Goal: Information Seeking & Learning: Learn about a topic

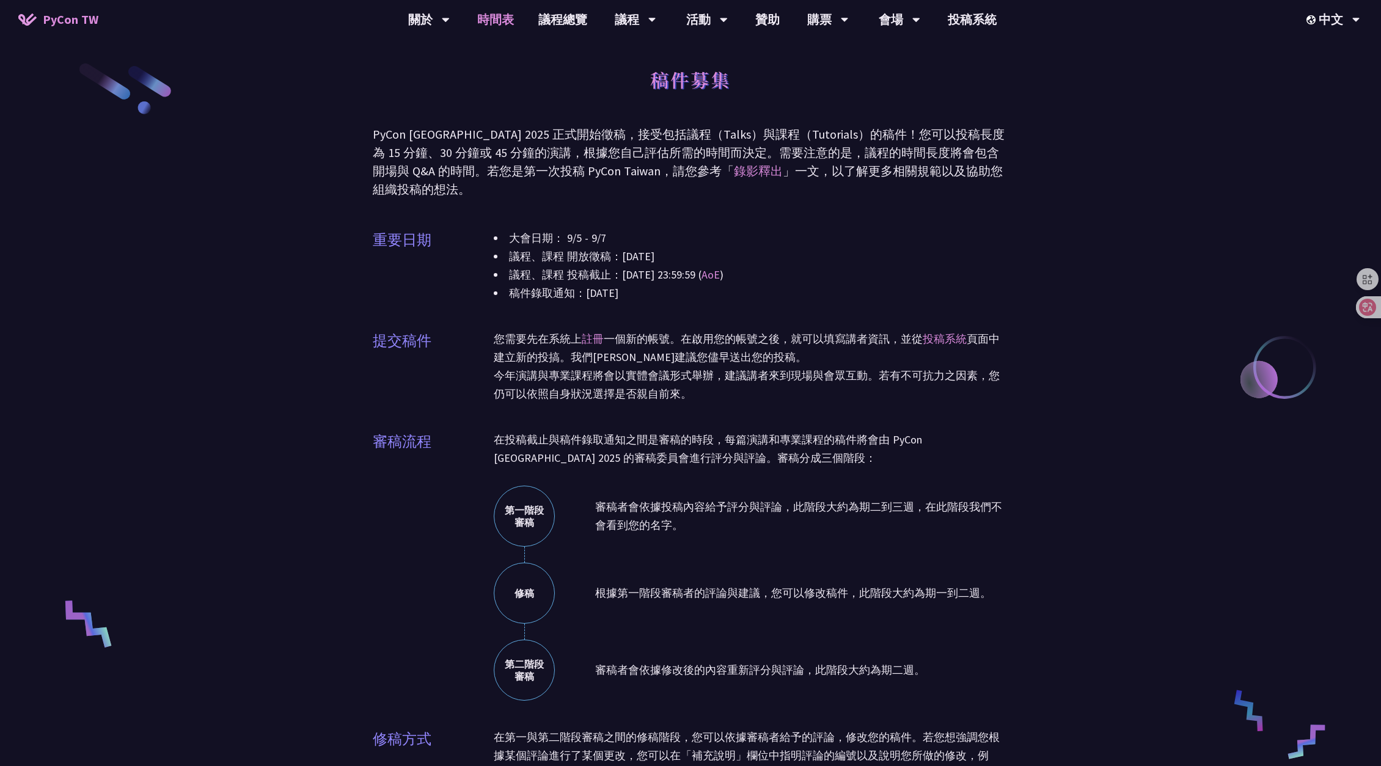
click at [505, 20] on link "時間表" at bounding box center [495, 19] width 61 height 39
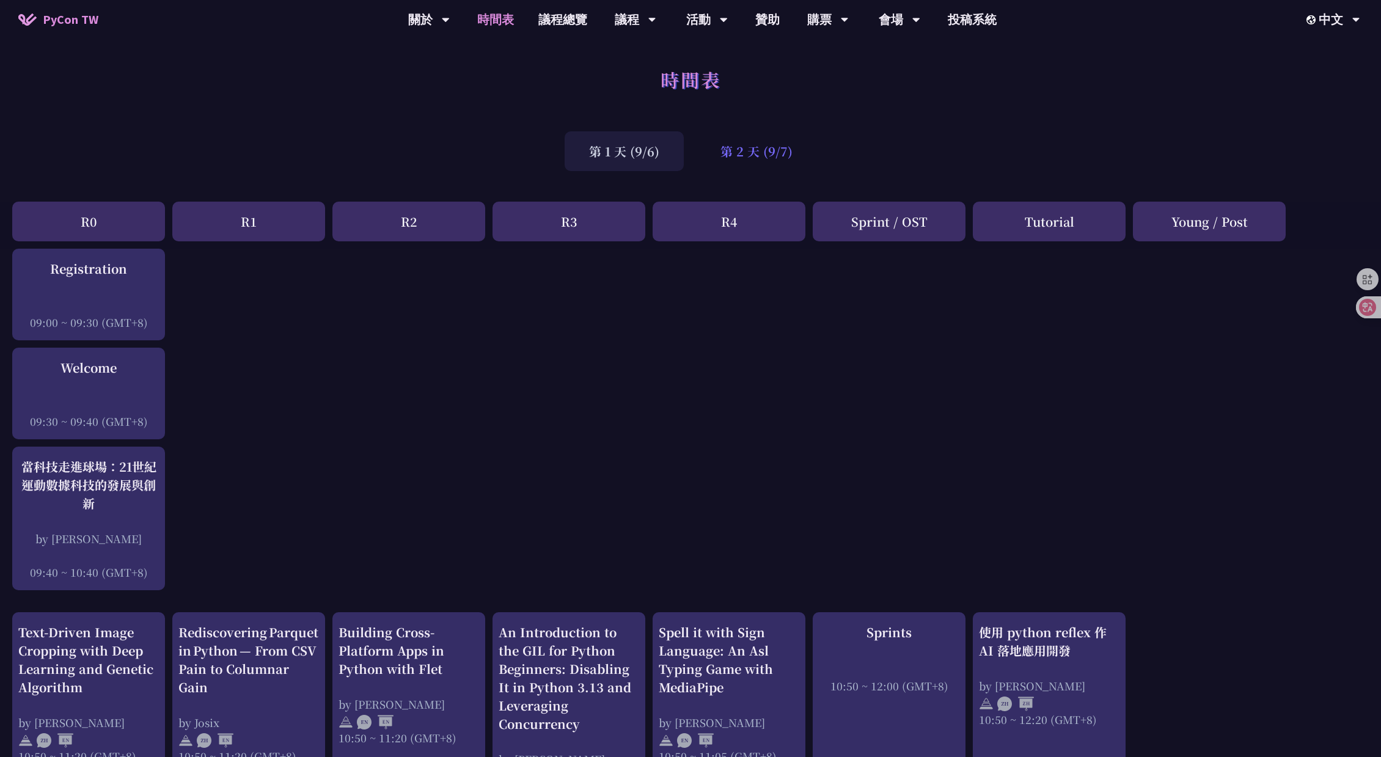
click at [760, 160] on div "第 2 天 (9/7)" at bounding box center [756, 151] width 121 height 40
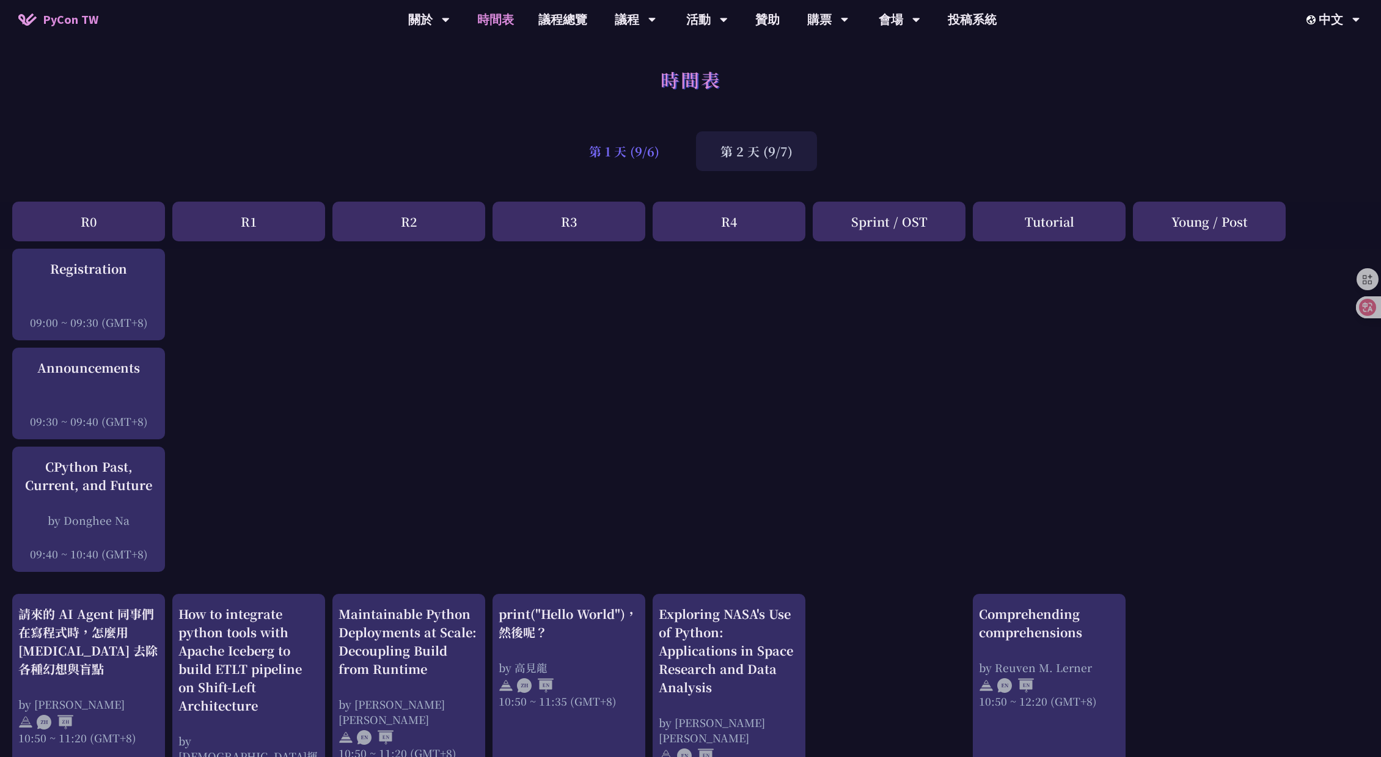
click at [648, 158] on div "第 1 天 (9/6)" at bounding box center [624, 151] width 119 height 40
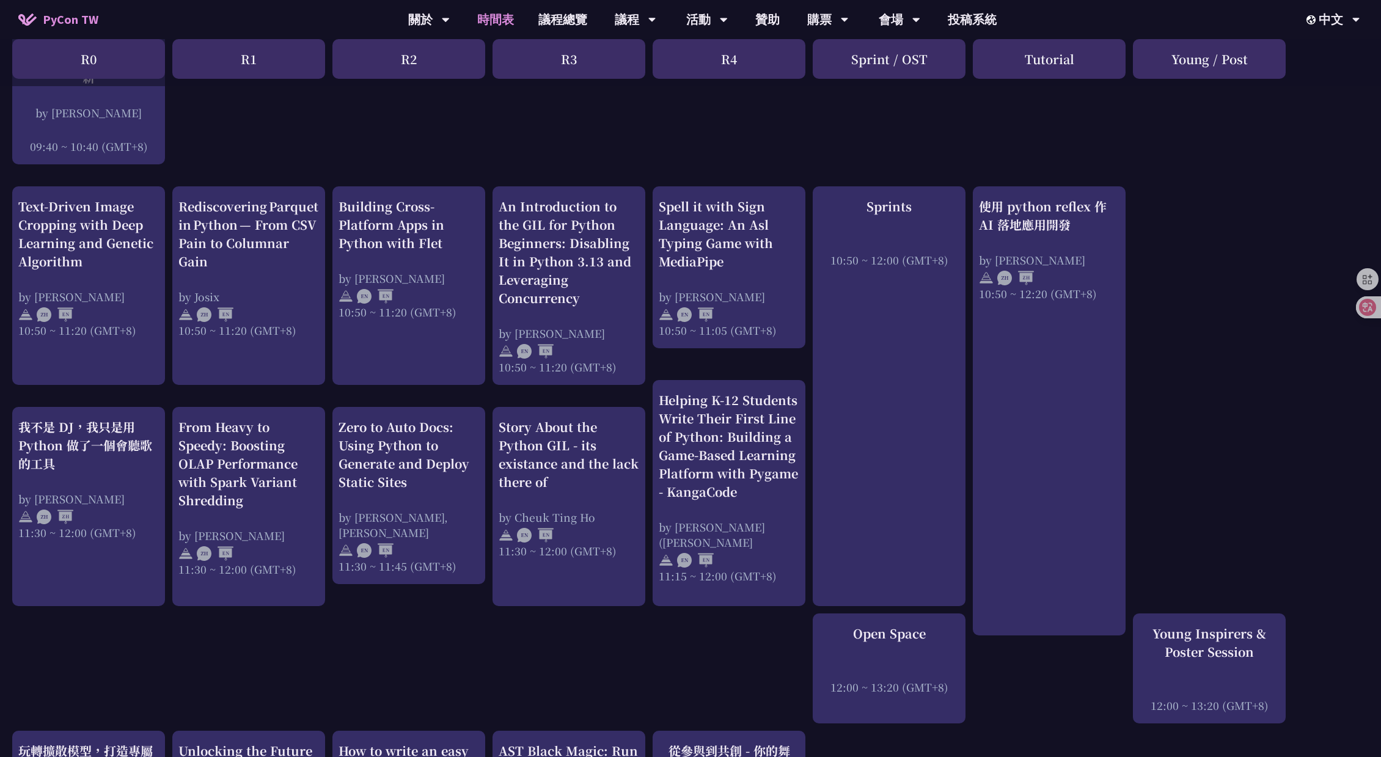
scroll to position [428, 0]
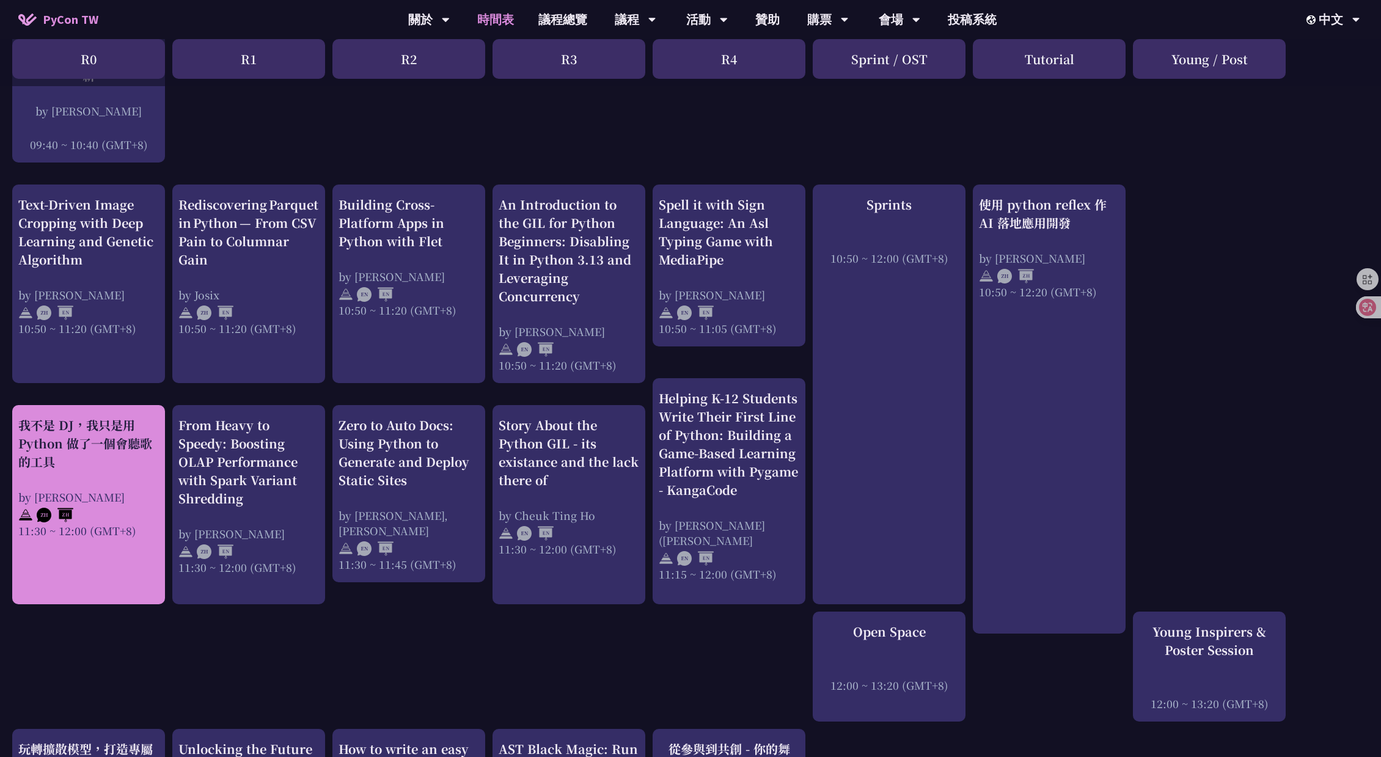
click at [106, 538] on div "我不是 DJ，我只是用 Python 做了一個會聽歌的工具 by 羅經凱 11:30 ~ 12:00 (GMT+8)" at bounding box center [88, 504] width 153 height 199
click at [142, 477] on div "我不是 DJ，我只是用 Python 做了一個會聽歌的工具 by 羅經凱 11:30 ~ 12:00 (GMT+8)" at bounding box center [88, 477] width 141 height 122
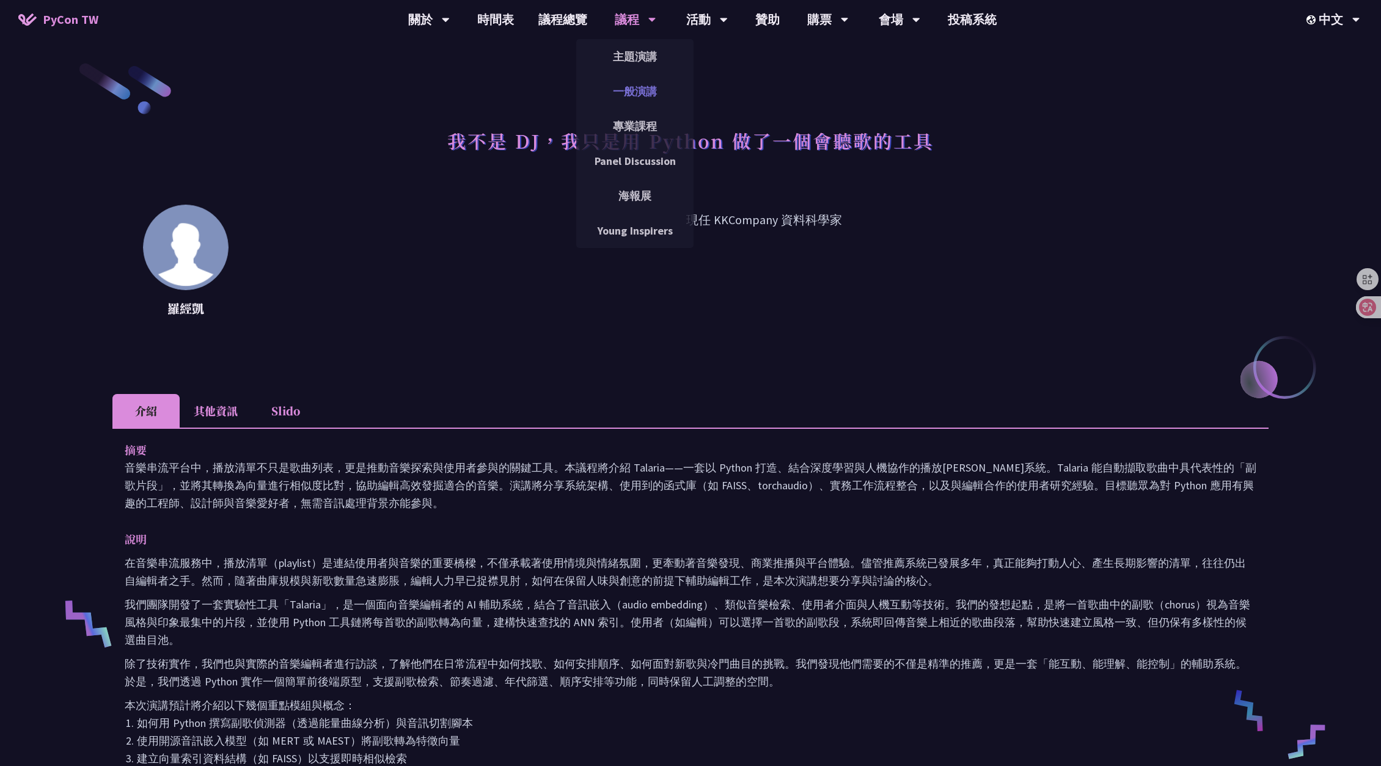
click at [650, 97] on link "一般演講" at bounding box center [634, 91] width 117 height 29
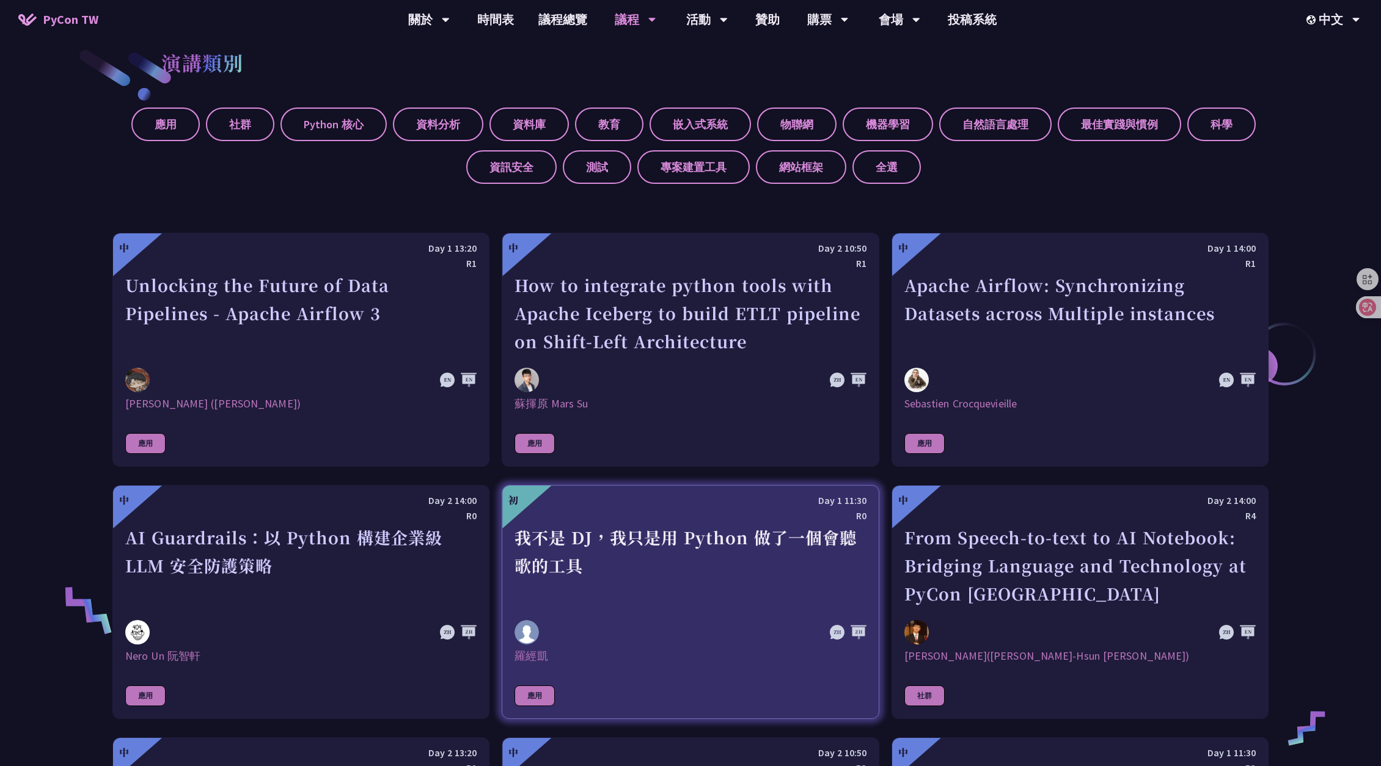
scroll to position [672, 0]
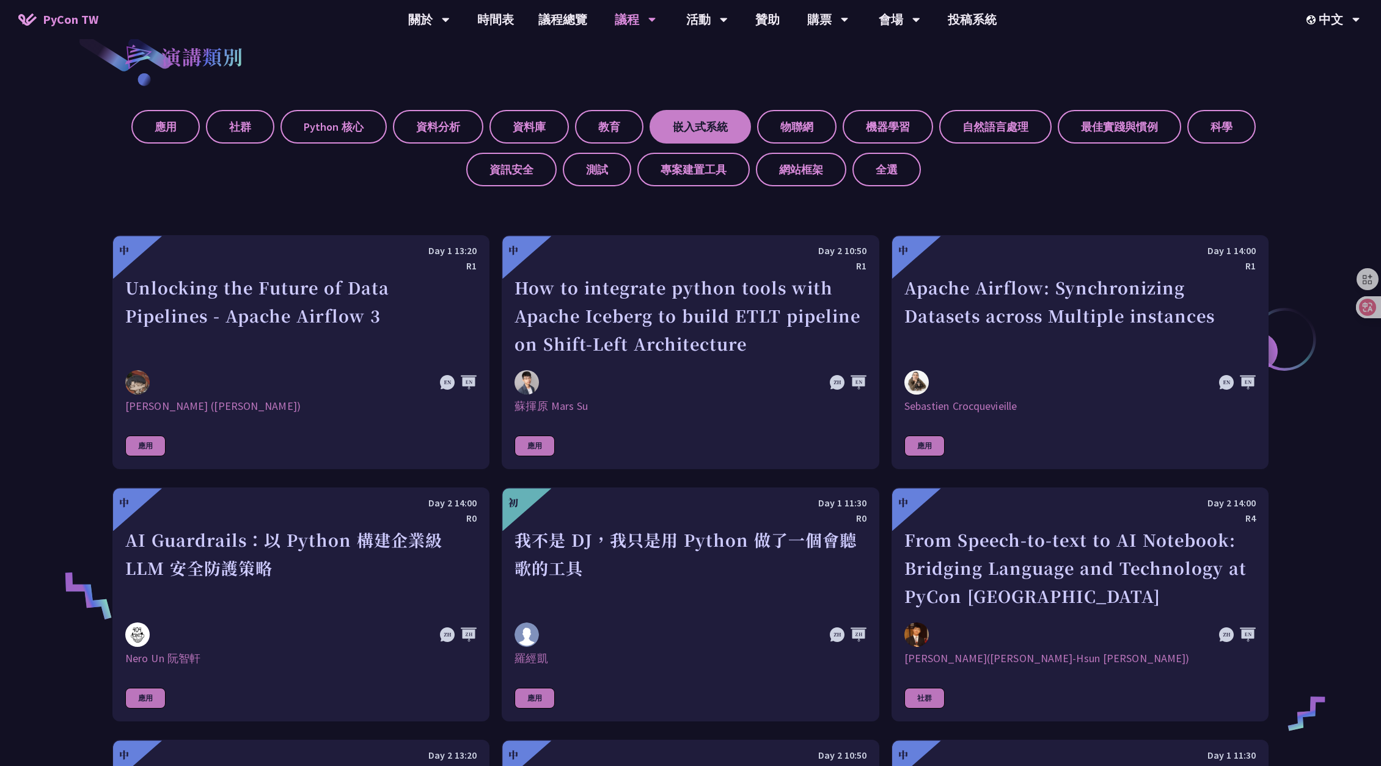
click at [712, 130] on label "嵌入式系統" at bounding box center [700, 127] width 101 height 34
click at [0, 0] on input "嵌入式系統" at bounding box center [0, 0] width 0 height 0
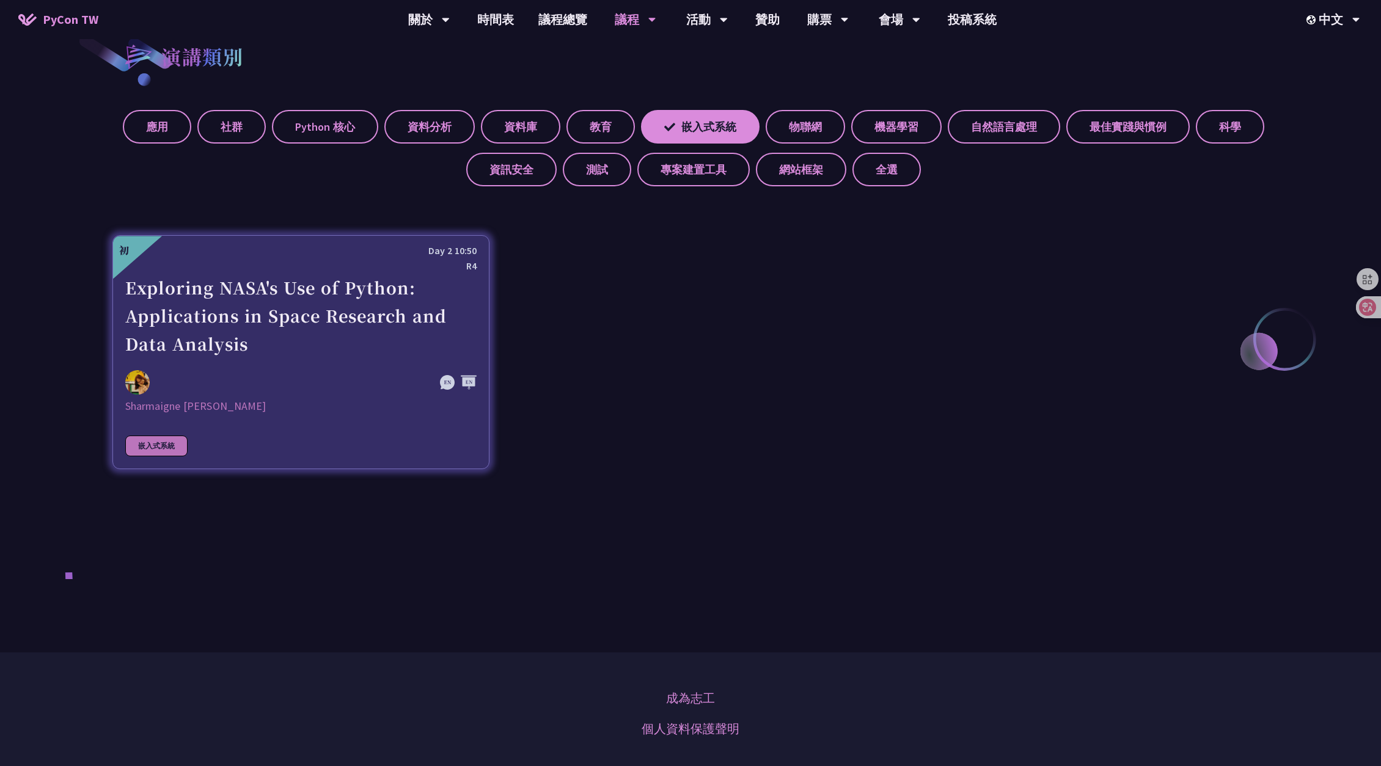
drag, startPoint x: 348, startPoint y: 332, endPoint x: 350, endPoint y: 321, distance: 11.1
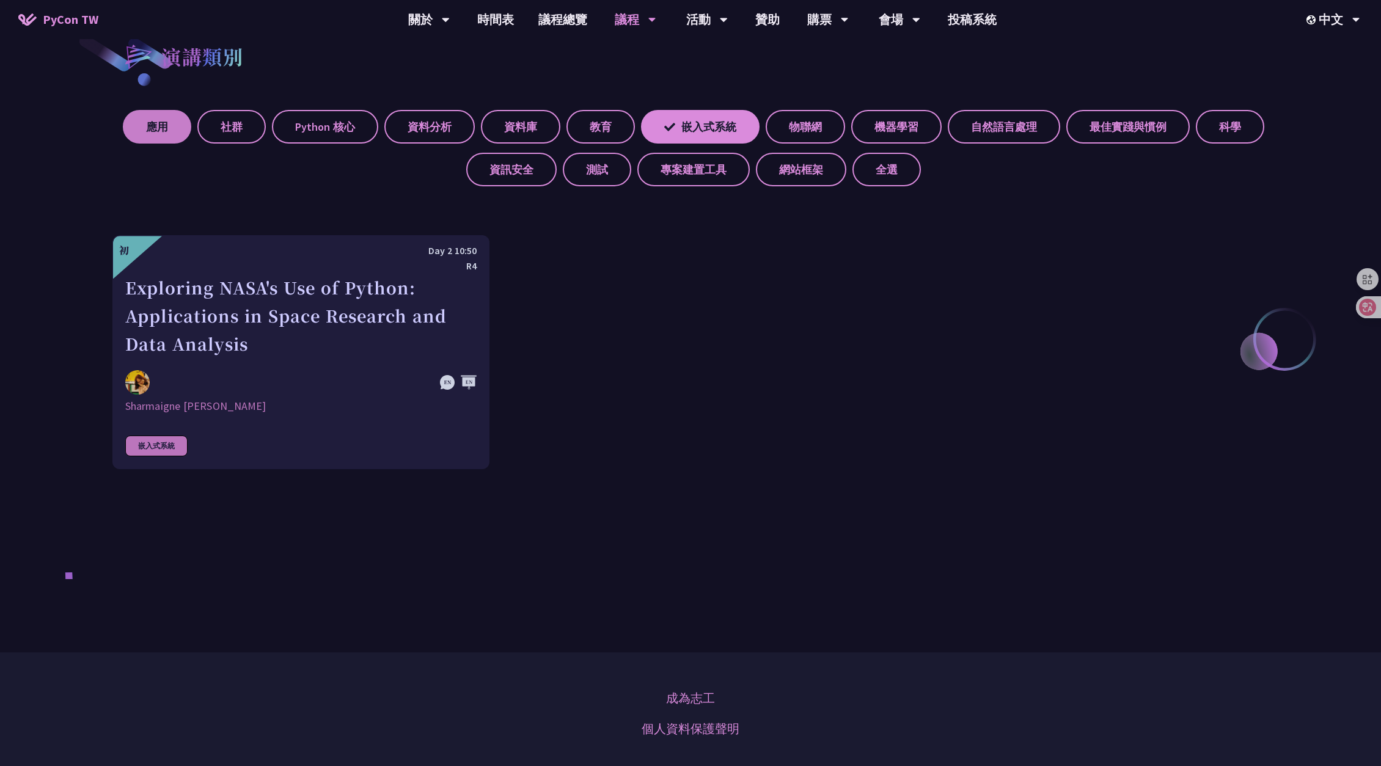
click at [167, 116] on label "應用" at bounding box center [157, 127] width 68 height 34
click at [0, 0] on input "應用" at bounding box center [0, 0] width 0 height 0
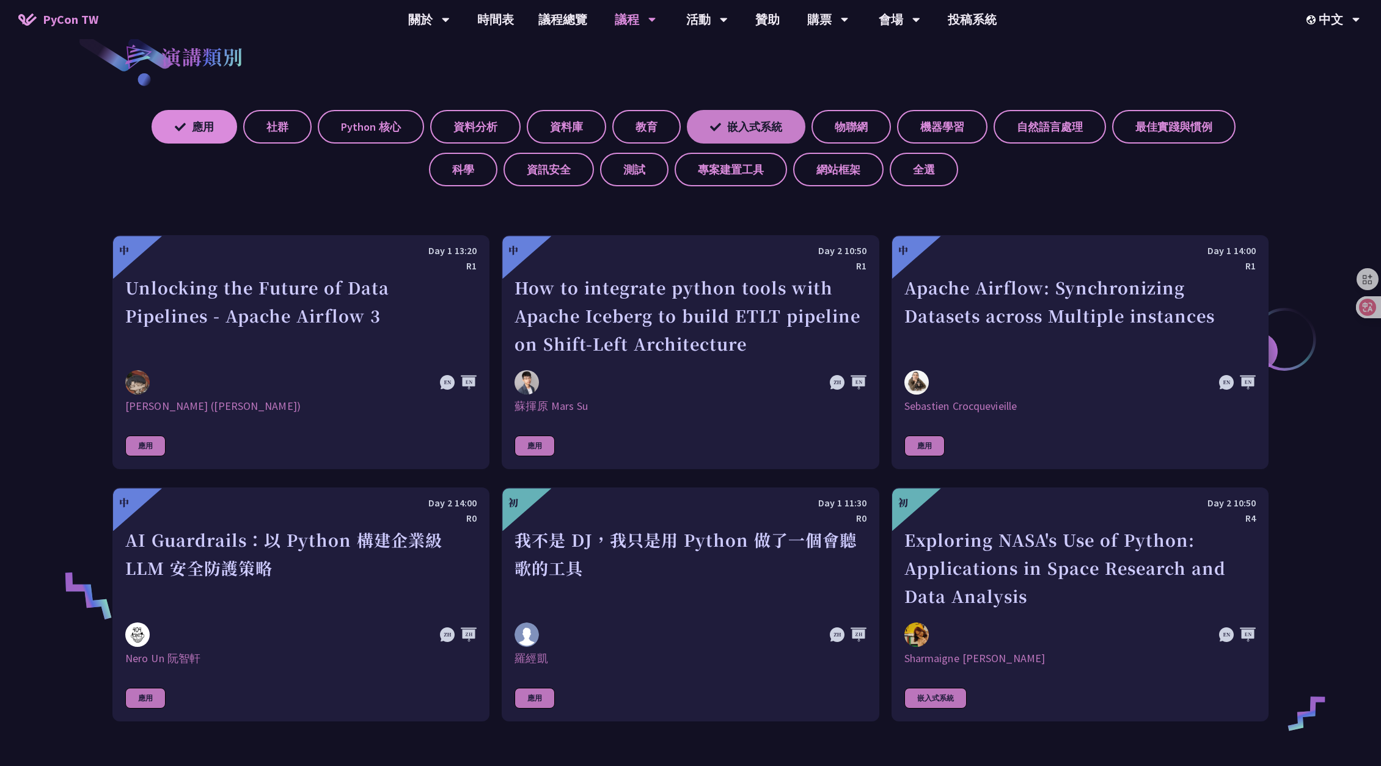
click at [741, 131] on label "嵌入式系統" at bounding box center [746, 127] width 119 height 34
click at [0, 0] on input "嵌入式系統" at bounding box center [0, 0] width 0 height 0
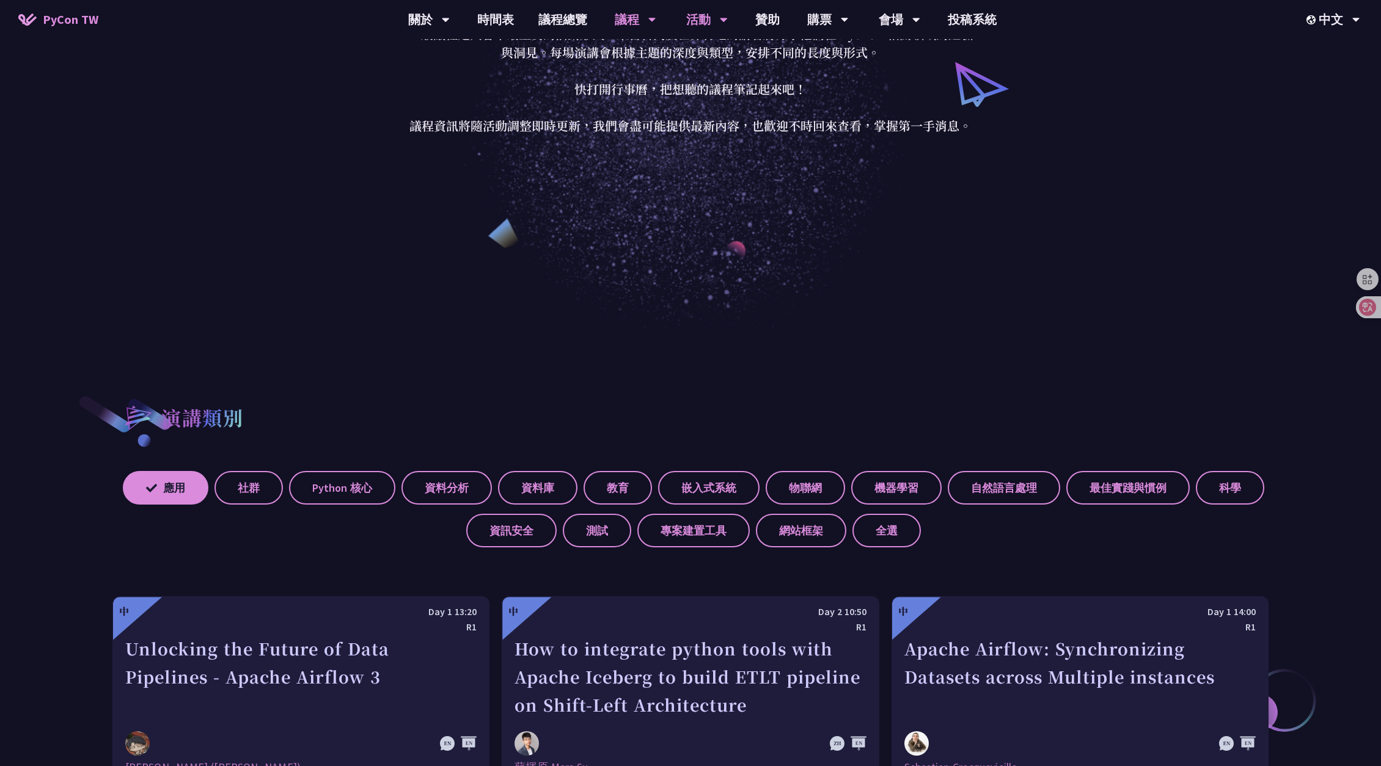
scroll to position [306, 0]
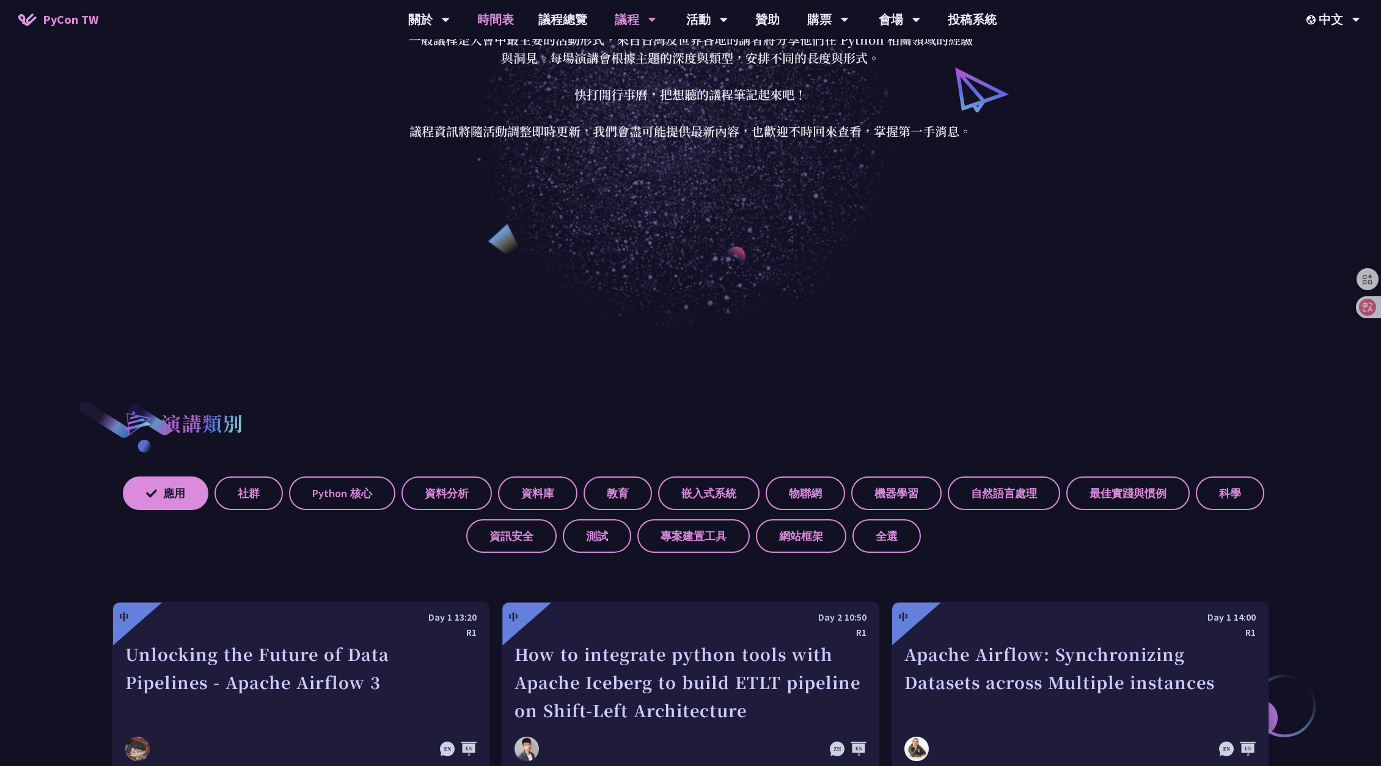
click at [492, 13] on link "時間表" at bounding box center [495, 19] width 61 height 39
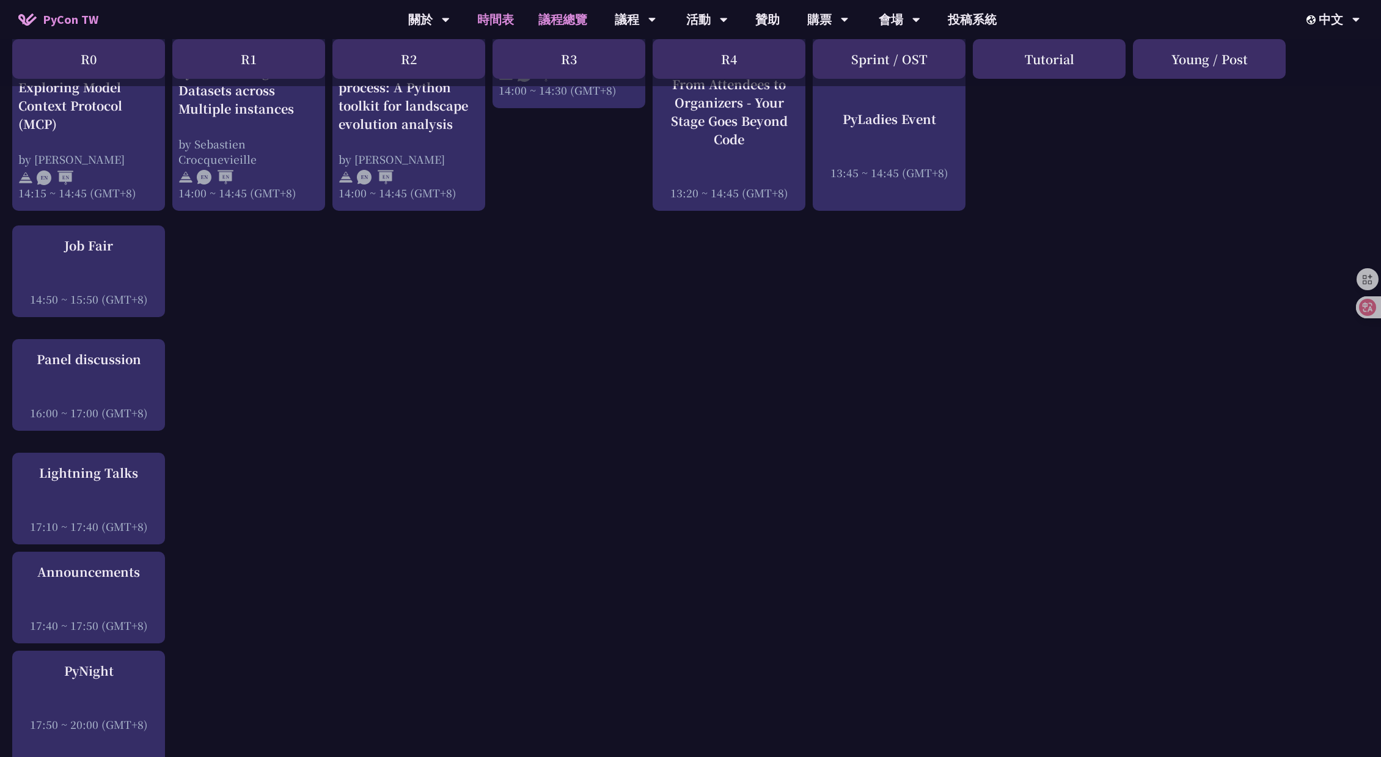
scroll to position [1406, 0]
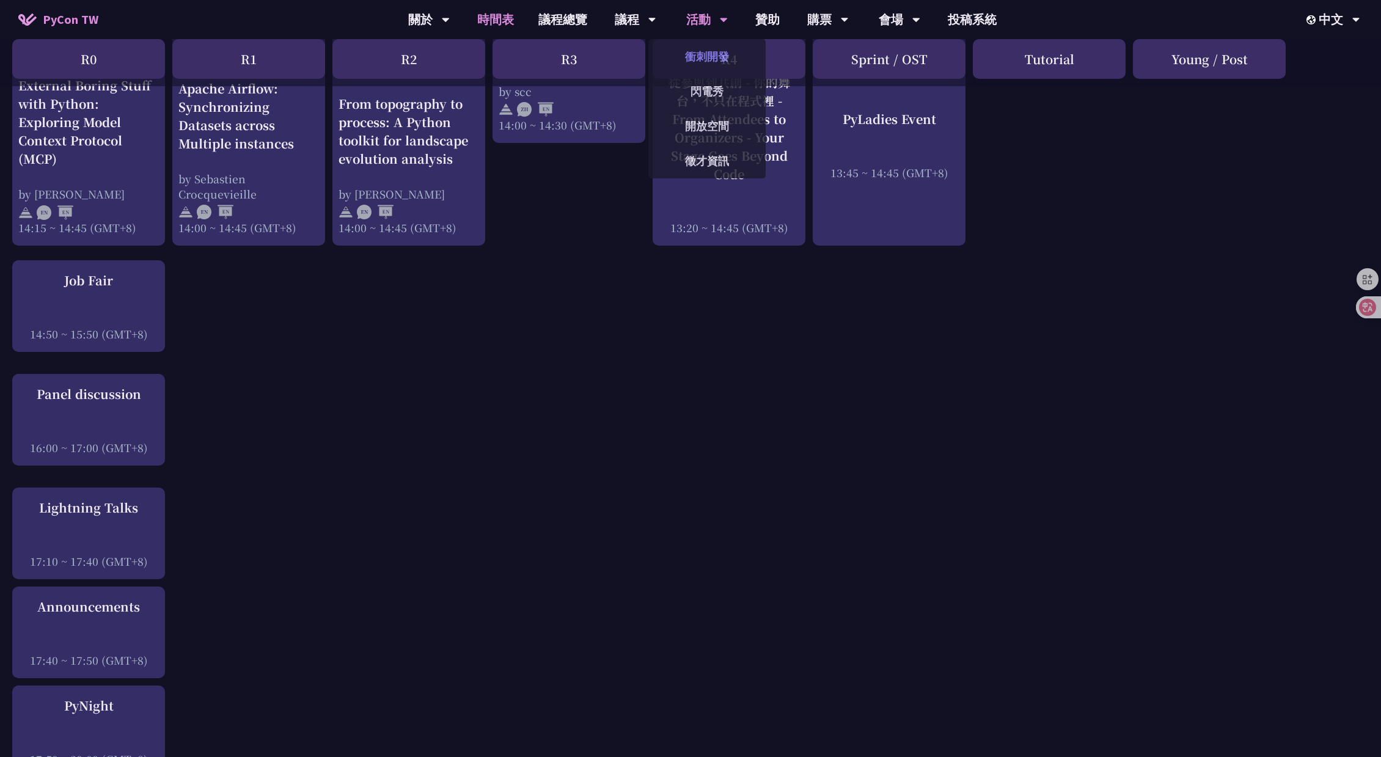
click at [730, 54] on link "衝刺開發" at bounding box center [707, 56] width 117 height 29
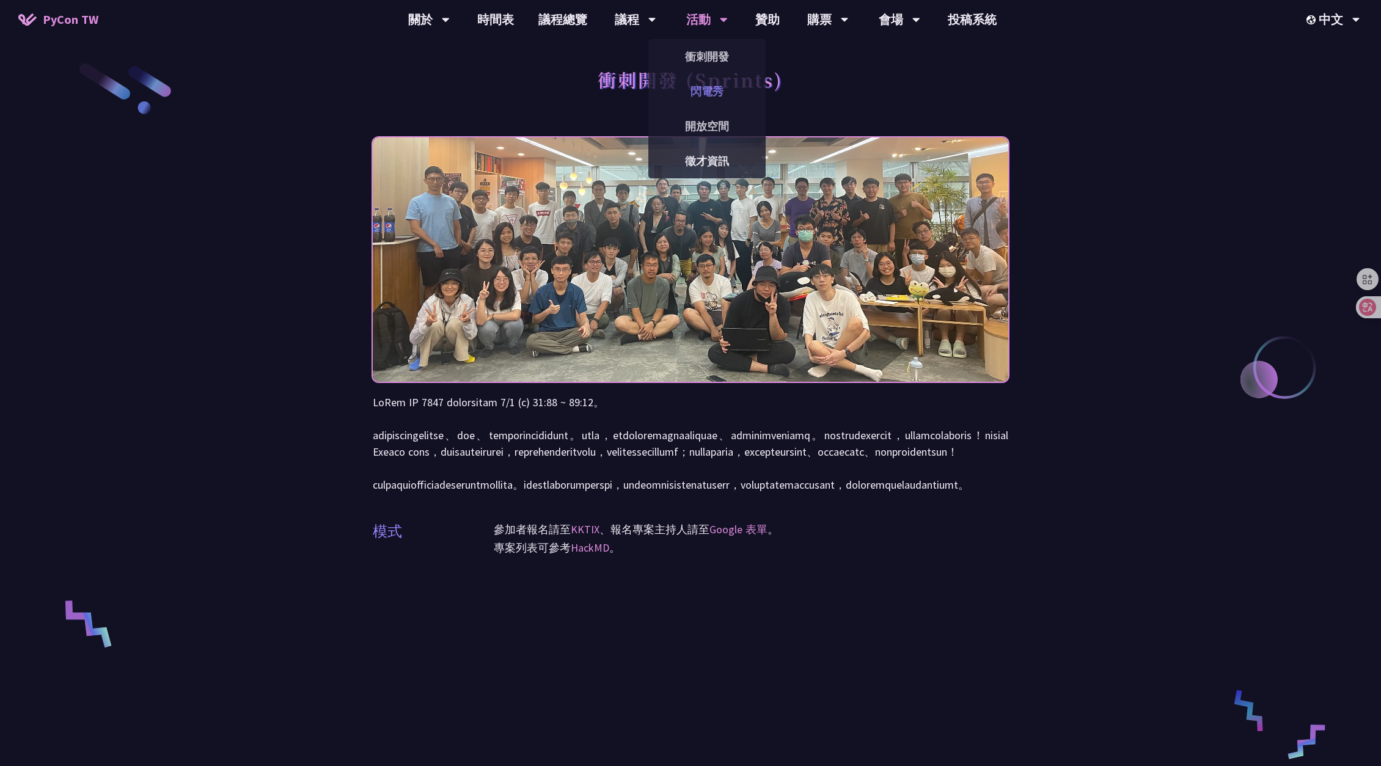
click at [706, 83] on link "閃電秀" at bounding box center [707, 91] width 117 height 29
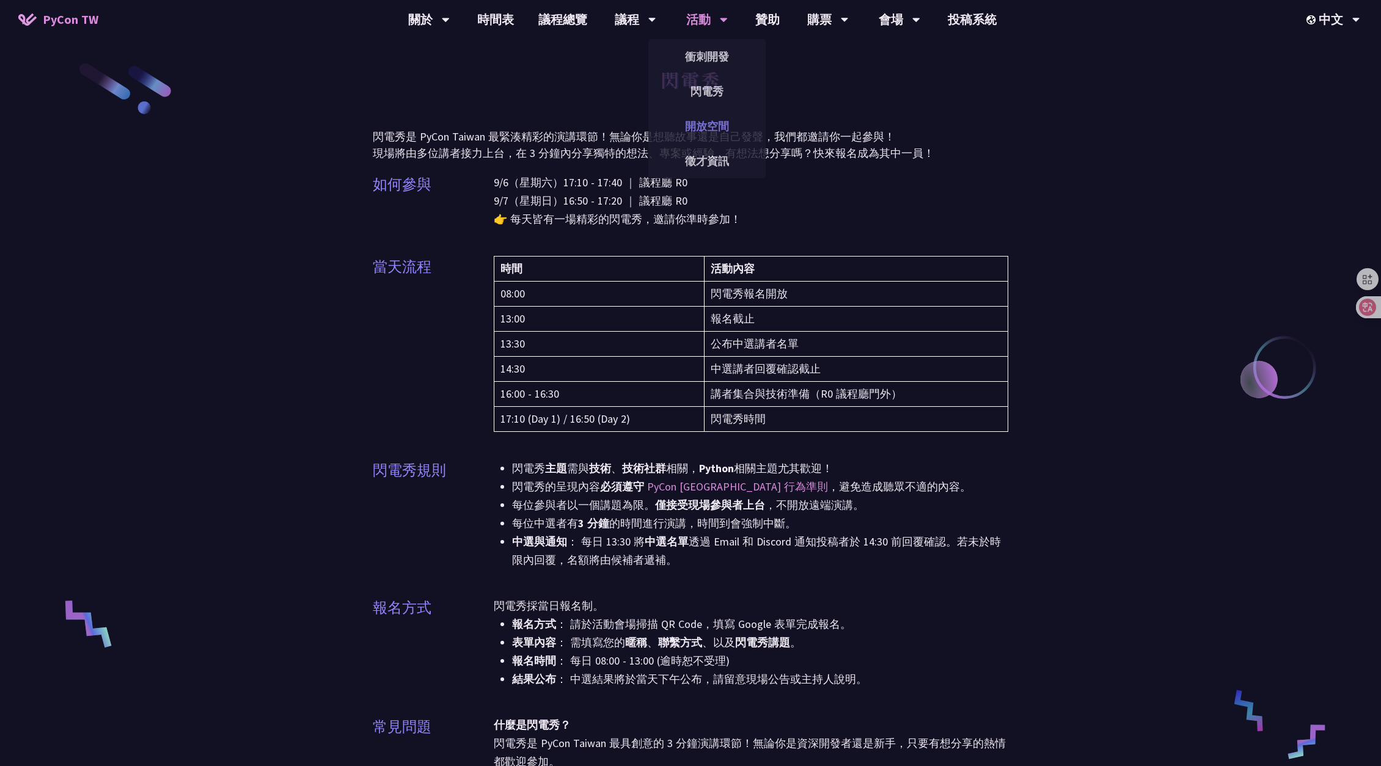
click at [720, 129] on link "開放空間" at bounding box center [707, 126] width 117 height 29
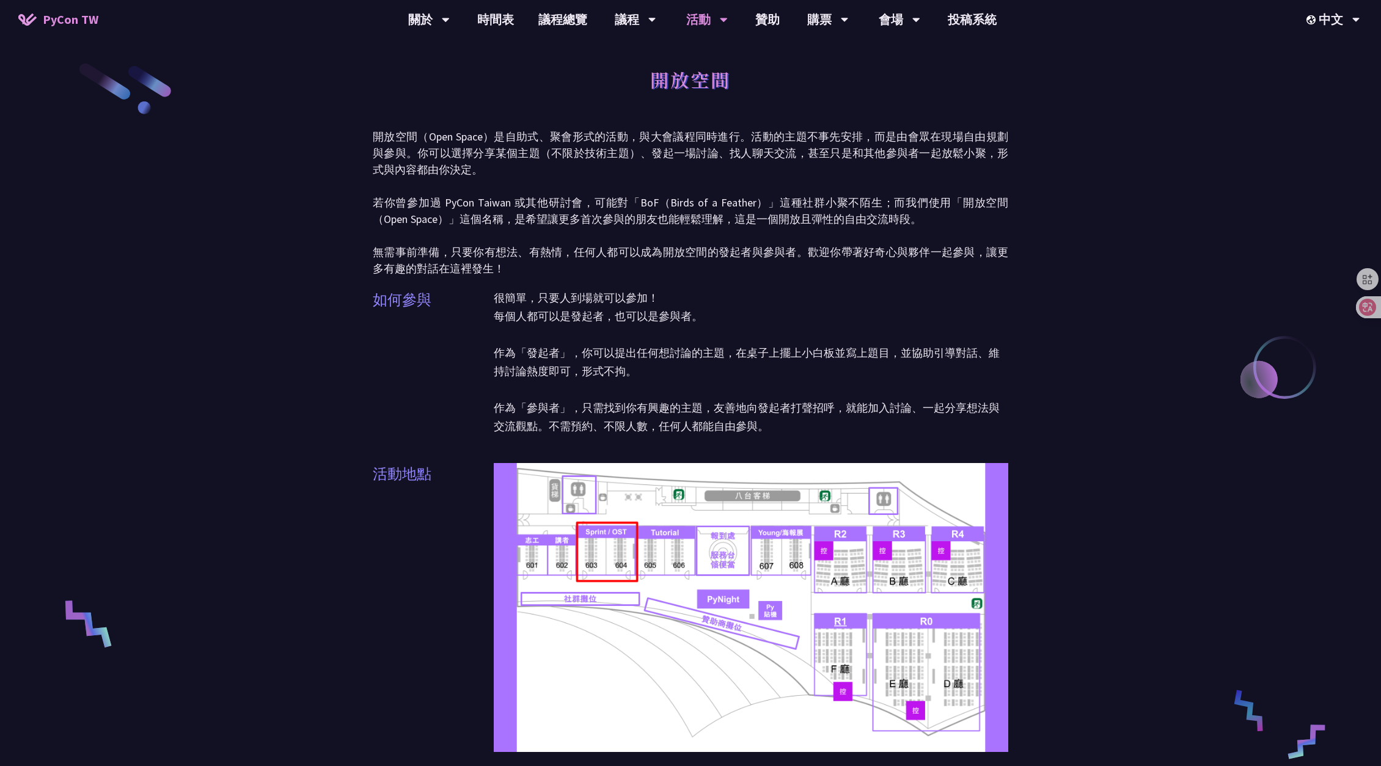
click at [663, 130] on link "專業課程" at bounding box center [634, 126] width 117 height 29
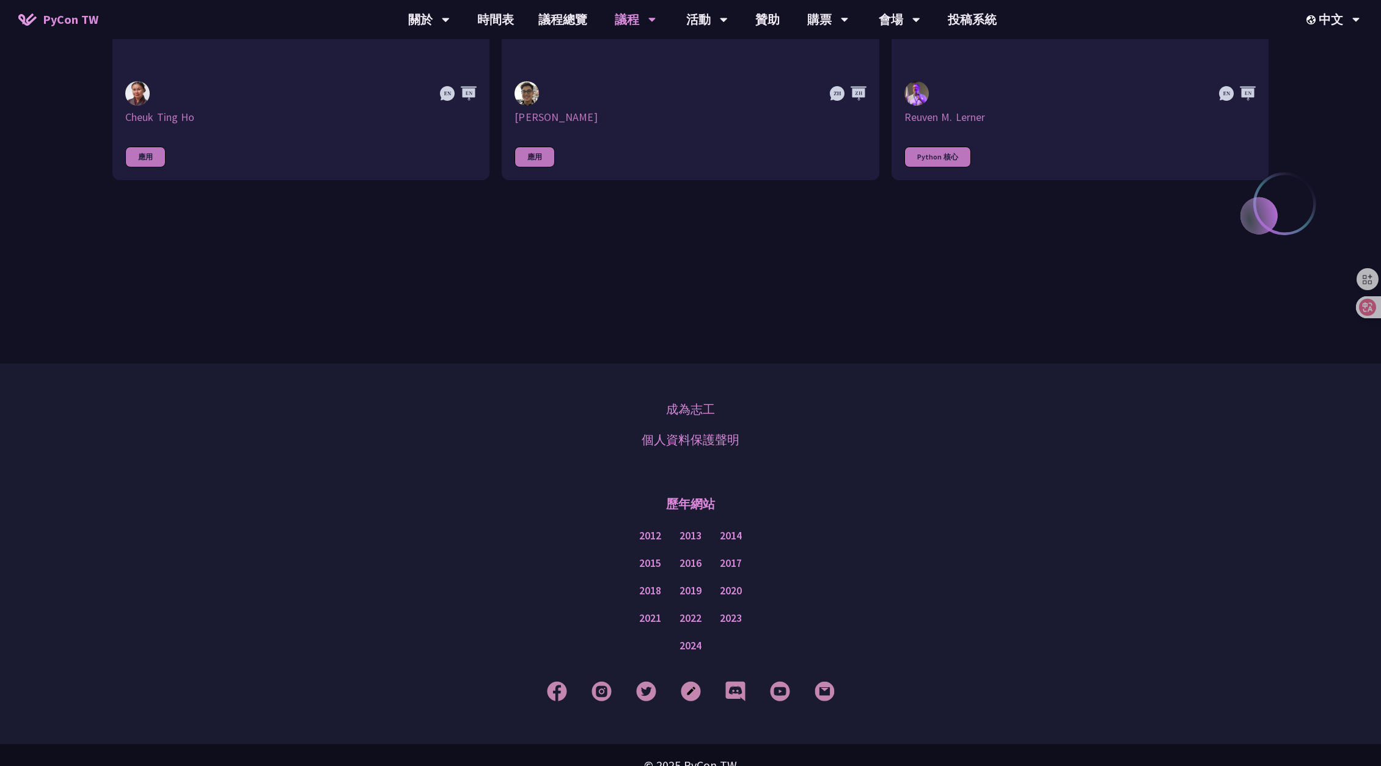
scroll to position [829, 0]
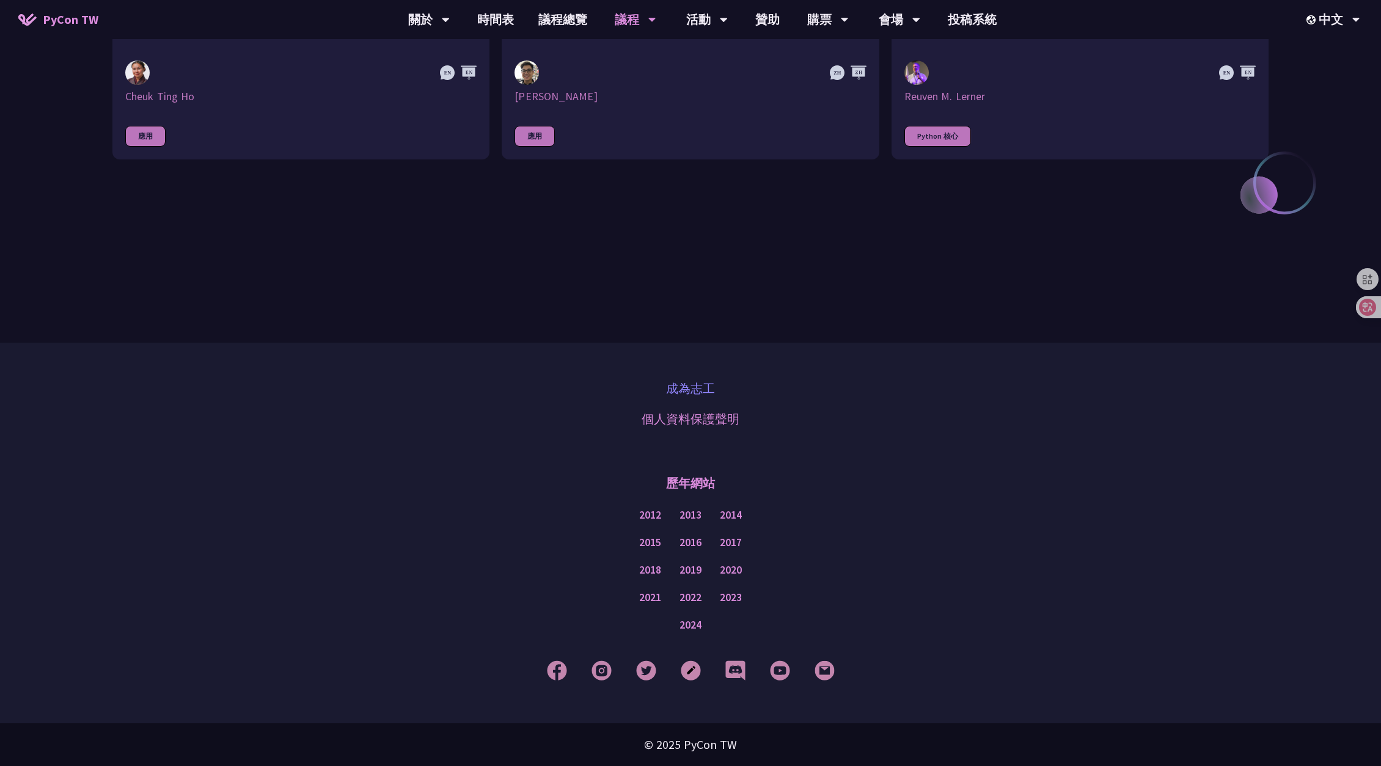
click at [699, 388] on link "成為志工" at bounding box center [690, 389] width 49 height 18
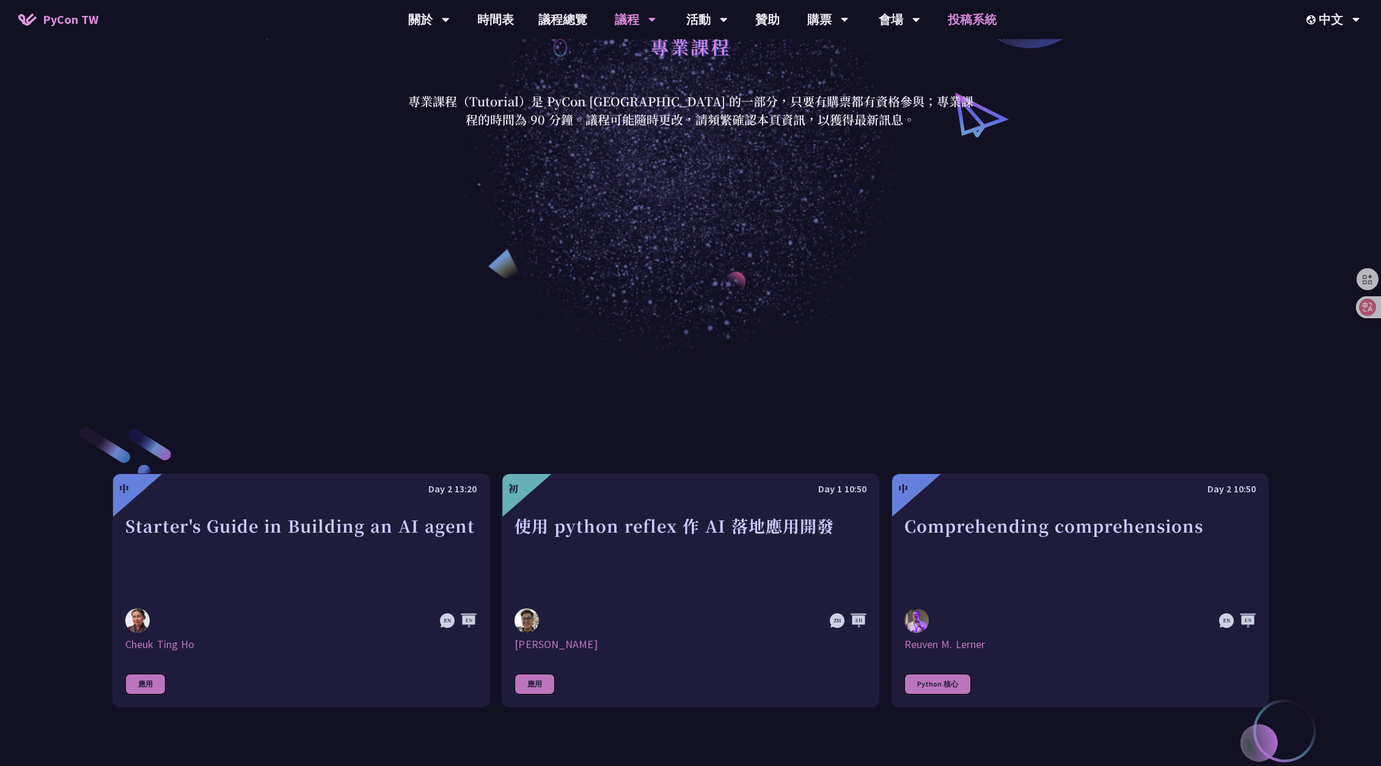
scroll to position [279, 0]
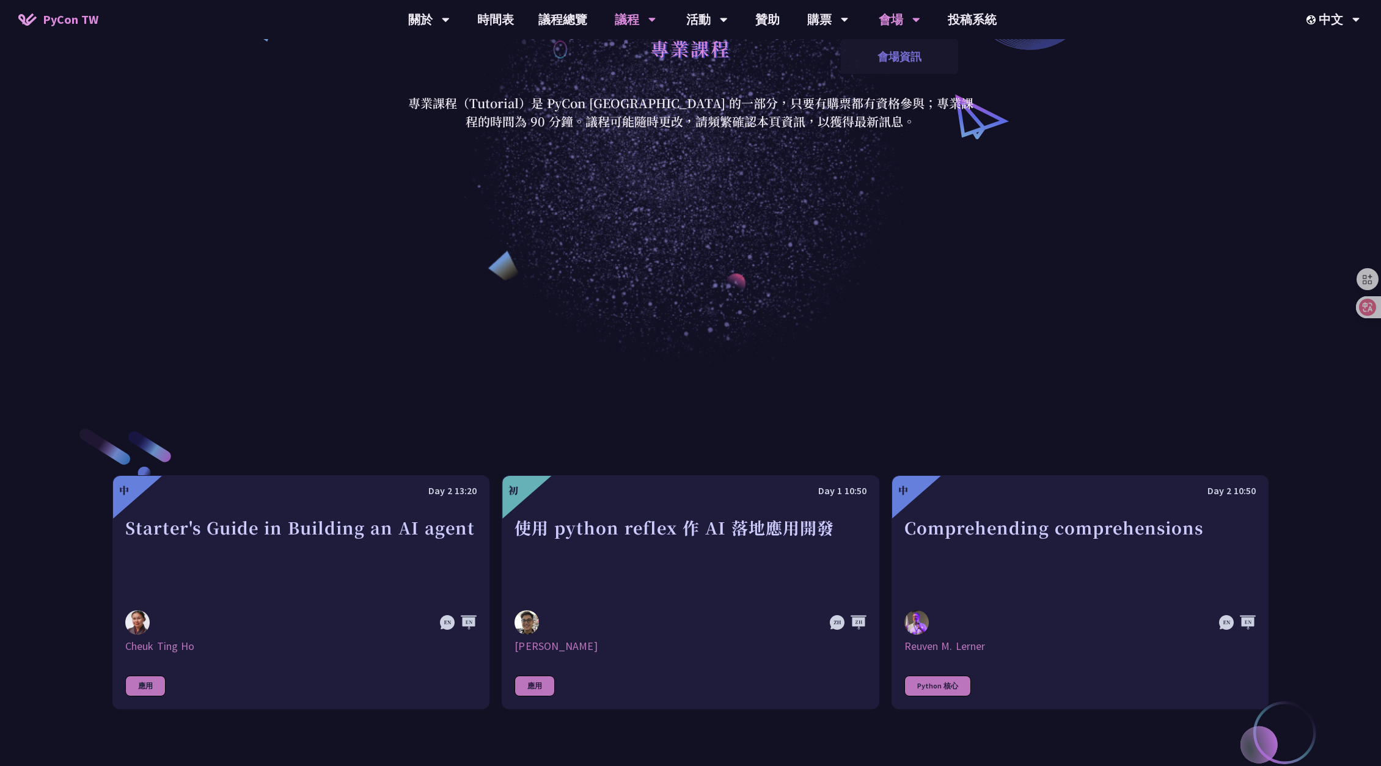
click at [902, 56] on link "會場資訊" at bounding box center [899, 56] width 117 height 29
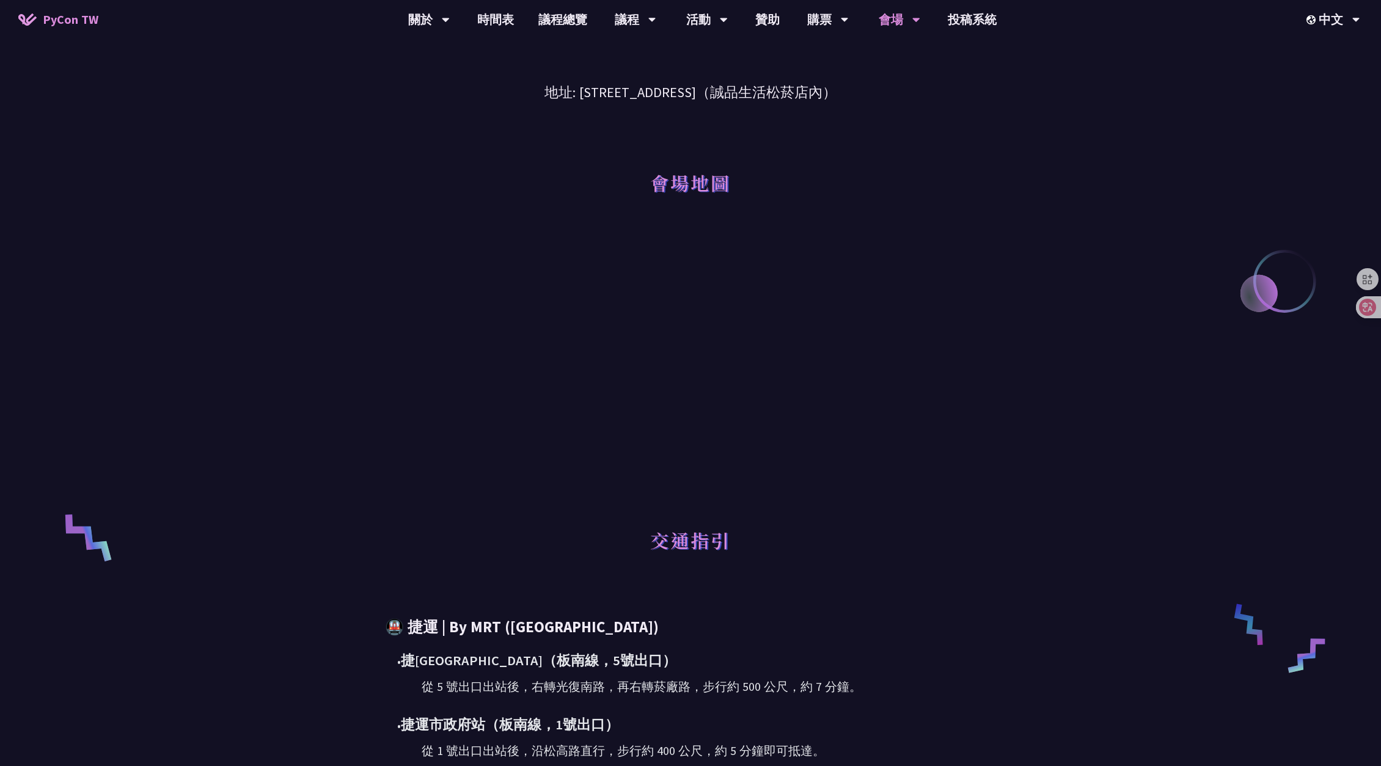
scroll to position [61, 0]
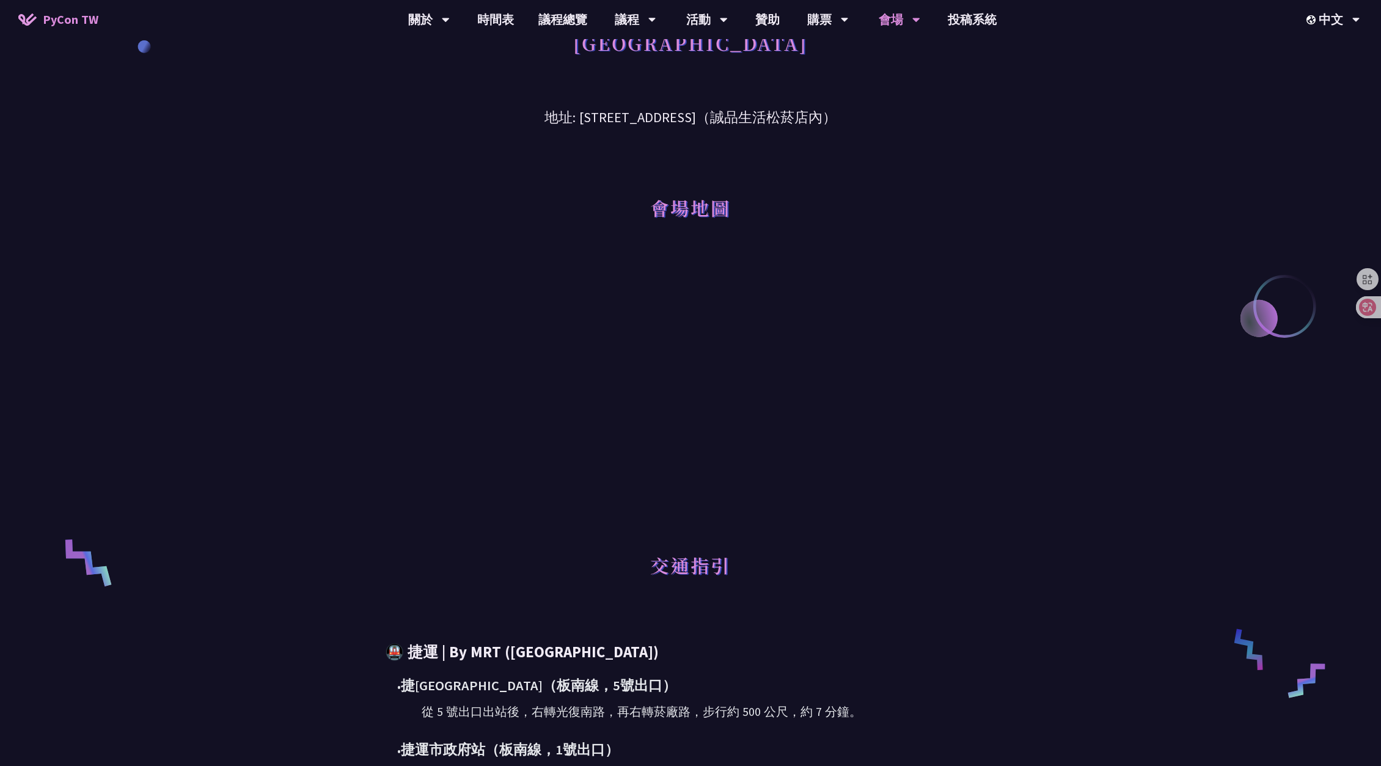
click at [91, 10] on link "PyCon TW" at bounding box center [58, 19] width 105 height 31
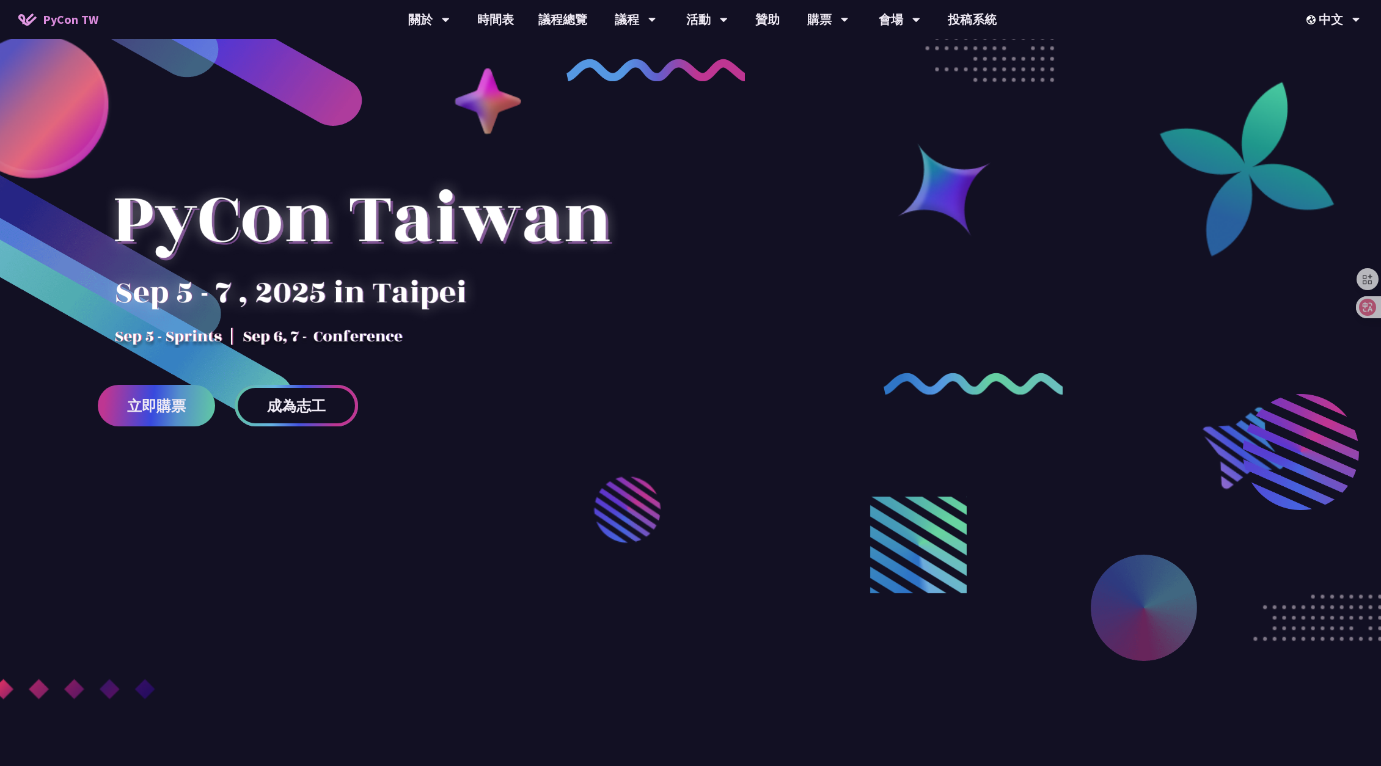
click at [343, 411] on link "成為志工" at bounding box center [296, 406] width 123 height 42
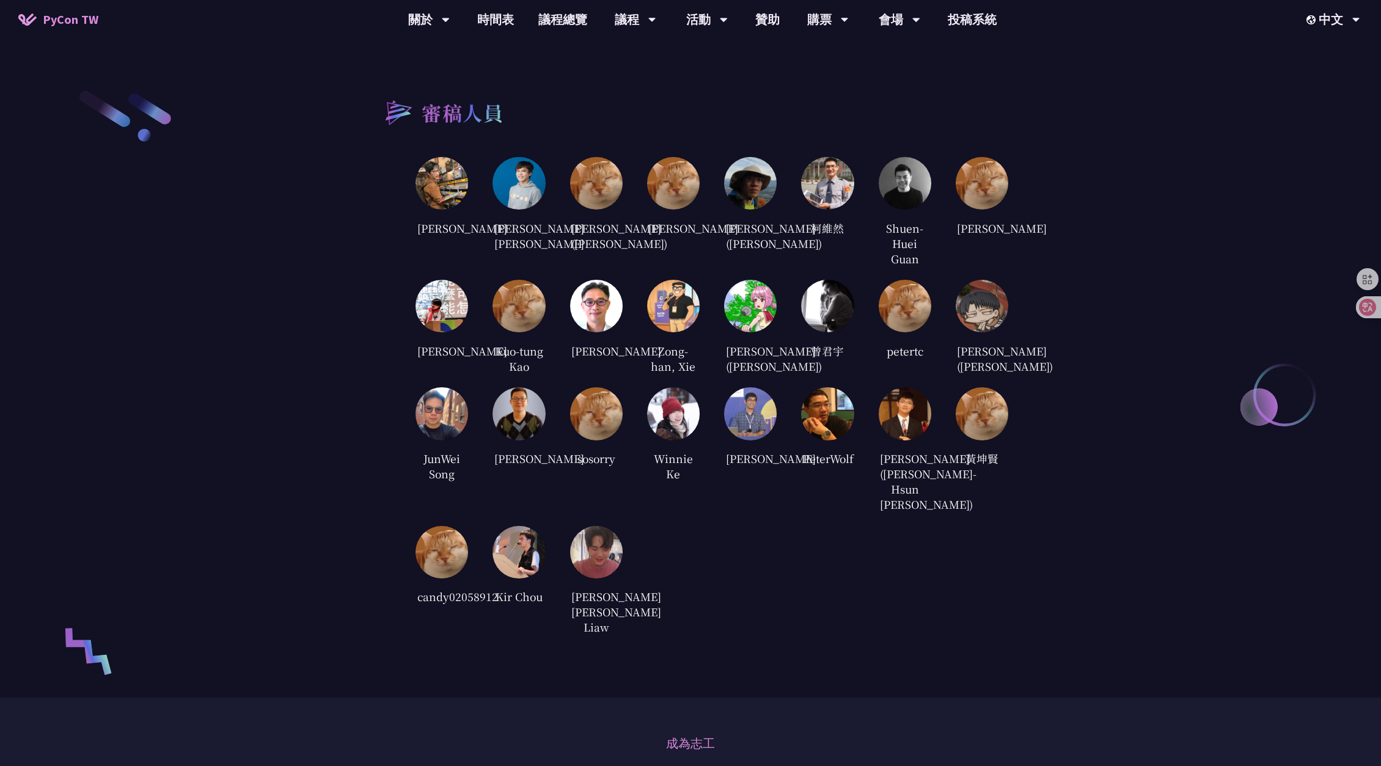
scroll to position [2568, 0]
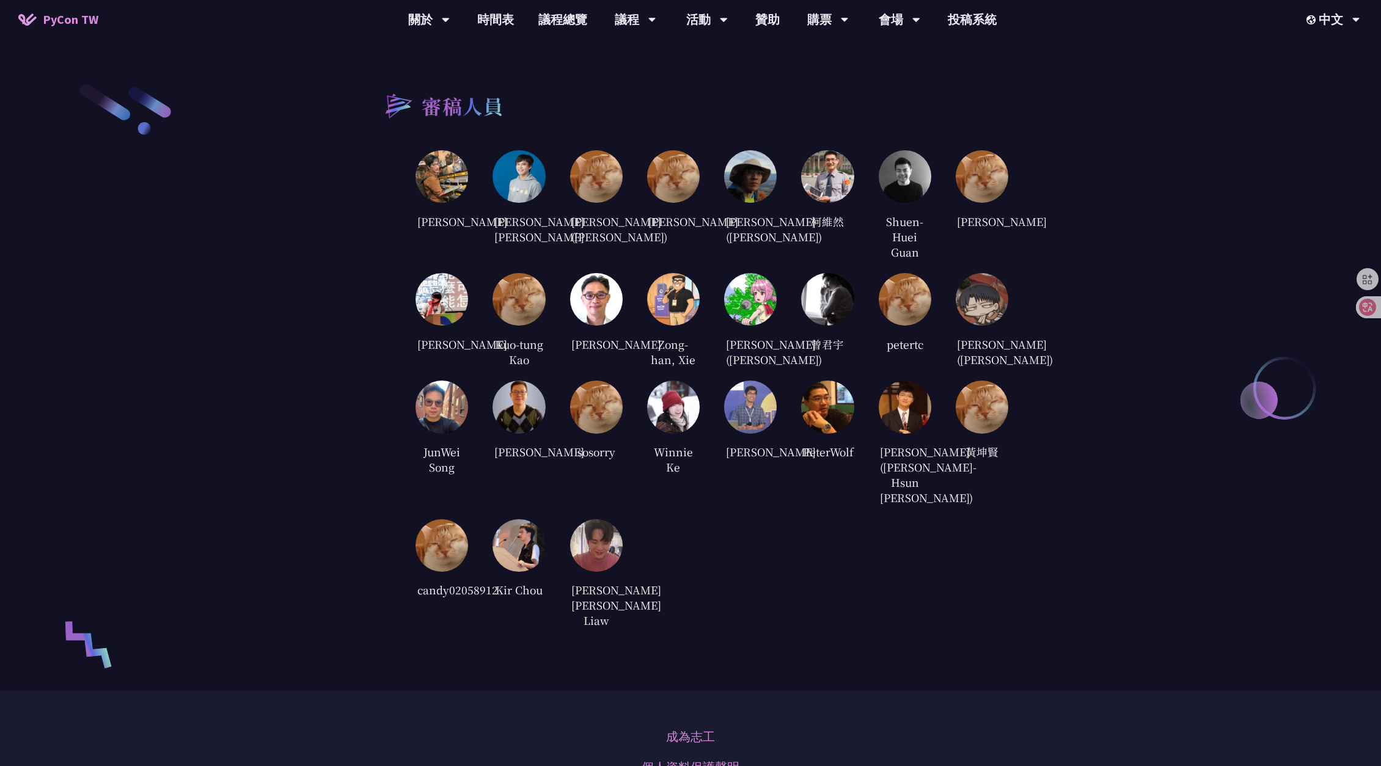
click at [309, 500] on div "審稿人員 Mansun Kuo Kevin Li Cheng-Lung Sung (宋政隆) Jiawei Chen 趙元 (Yuan CHAO) 柯維然 S…" at bounding box center [690, 356] width 1381 height 670
click at [309, 493] on div "審稿人員 Mansun Kuo Kevin Li Cheng-Lung Sung (宋政隆) Jiawei Chen 趙元 (Yuan CHAO) 柯維然 S…" at bounding box center [690, 356] width 1381 height 670
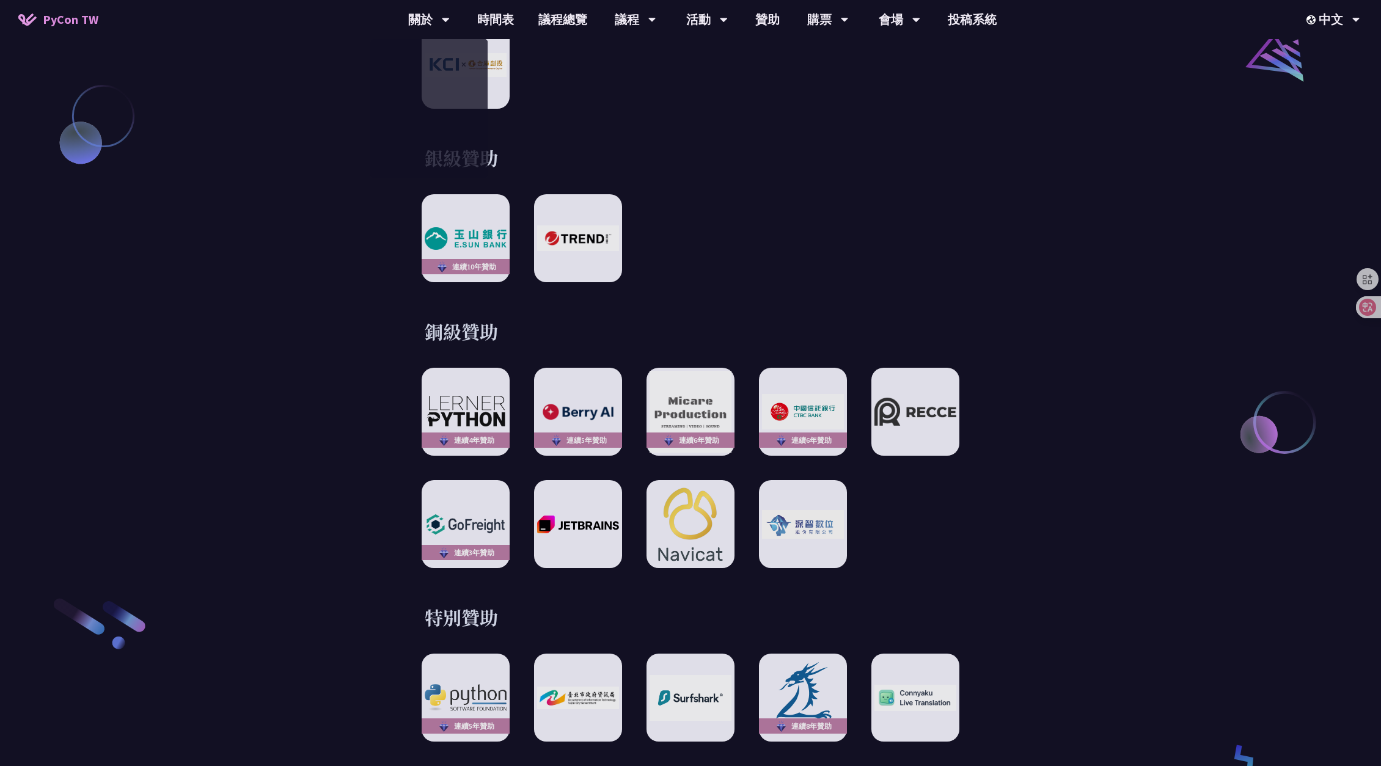
scroll to position [2018, 0]
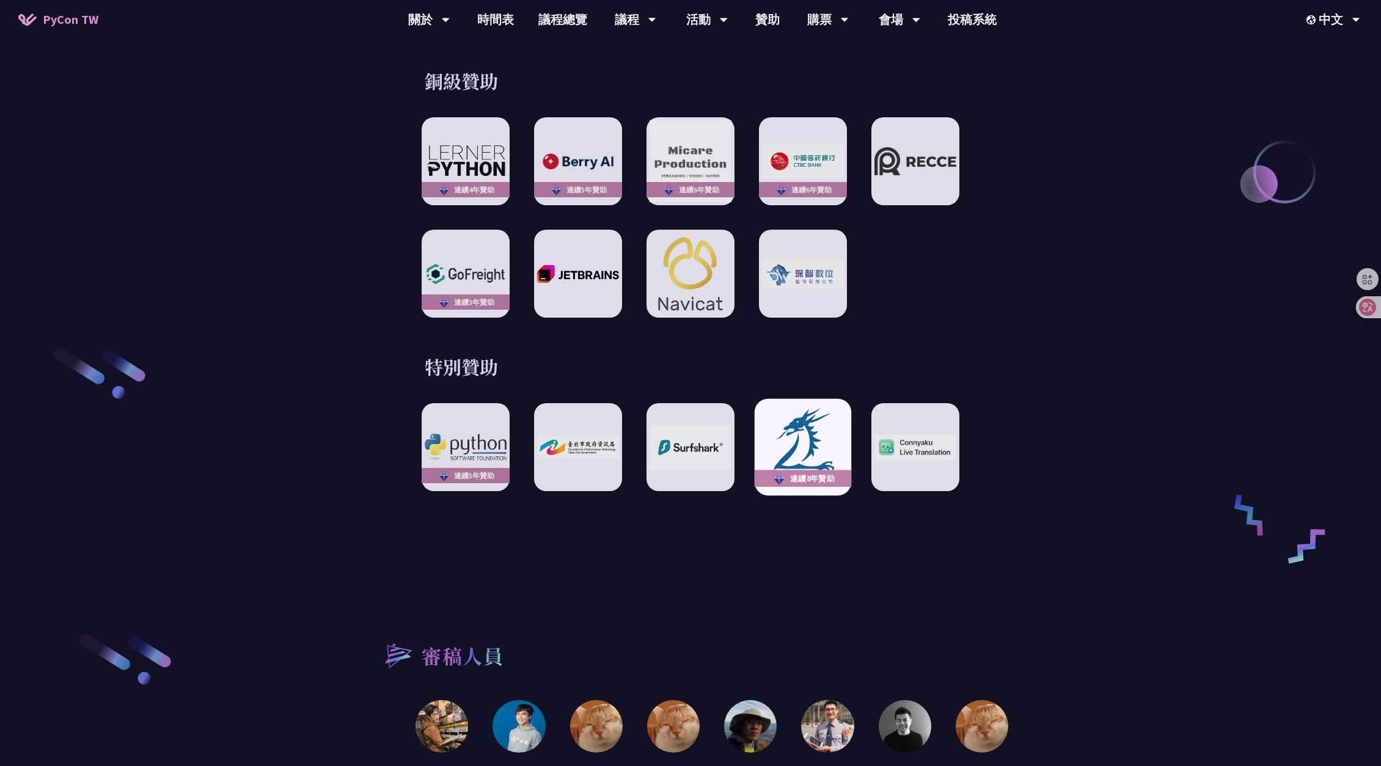
click at [811, 455] on img at bounding box center [803, 447] width 90 height 83
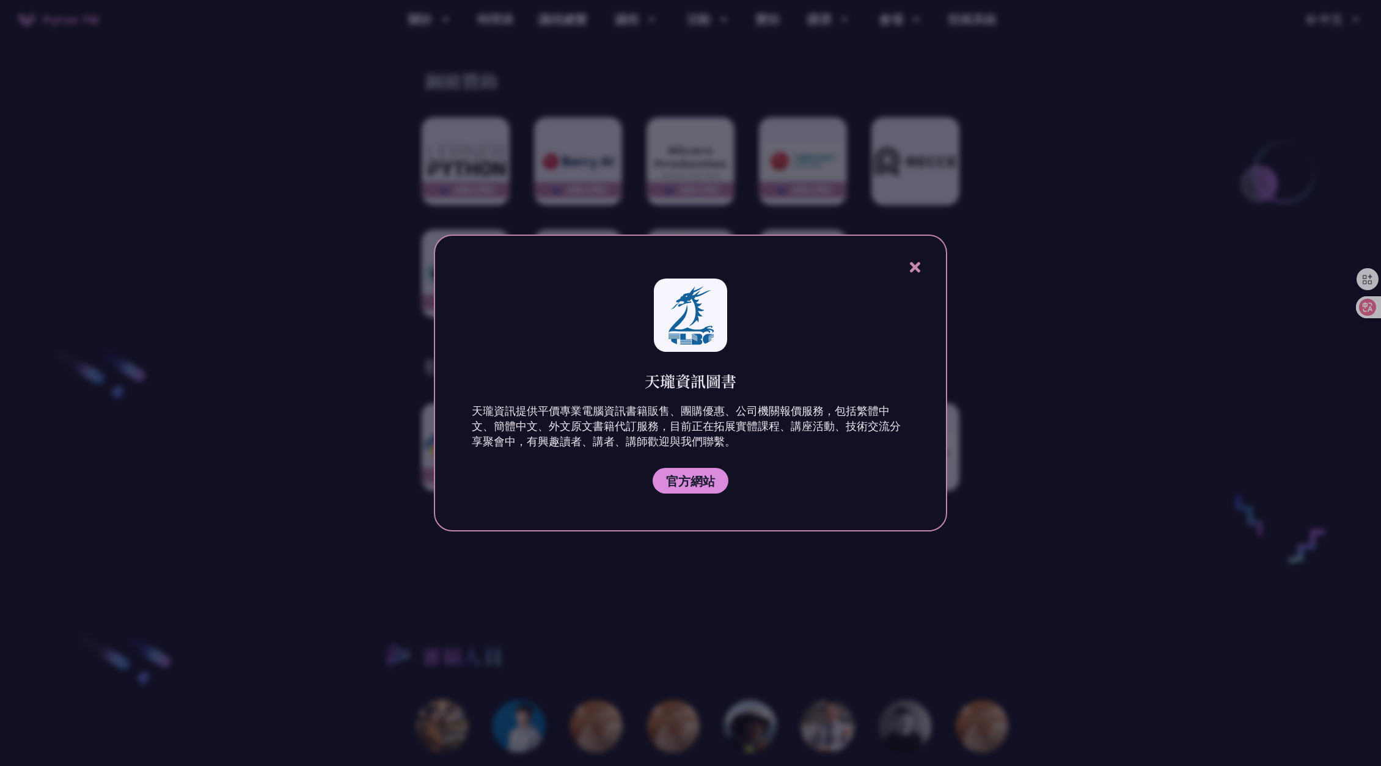
click at [913, 266] on icon at bounding box center [915, 267] width 10 height 10
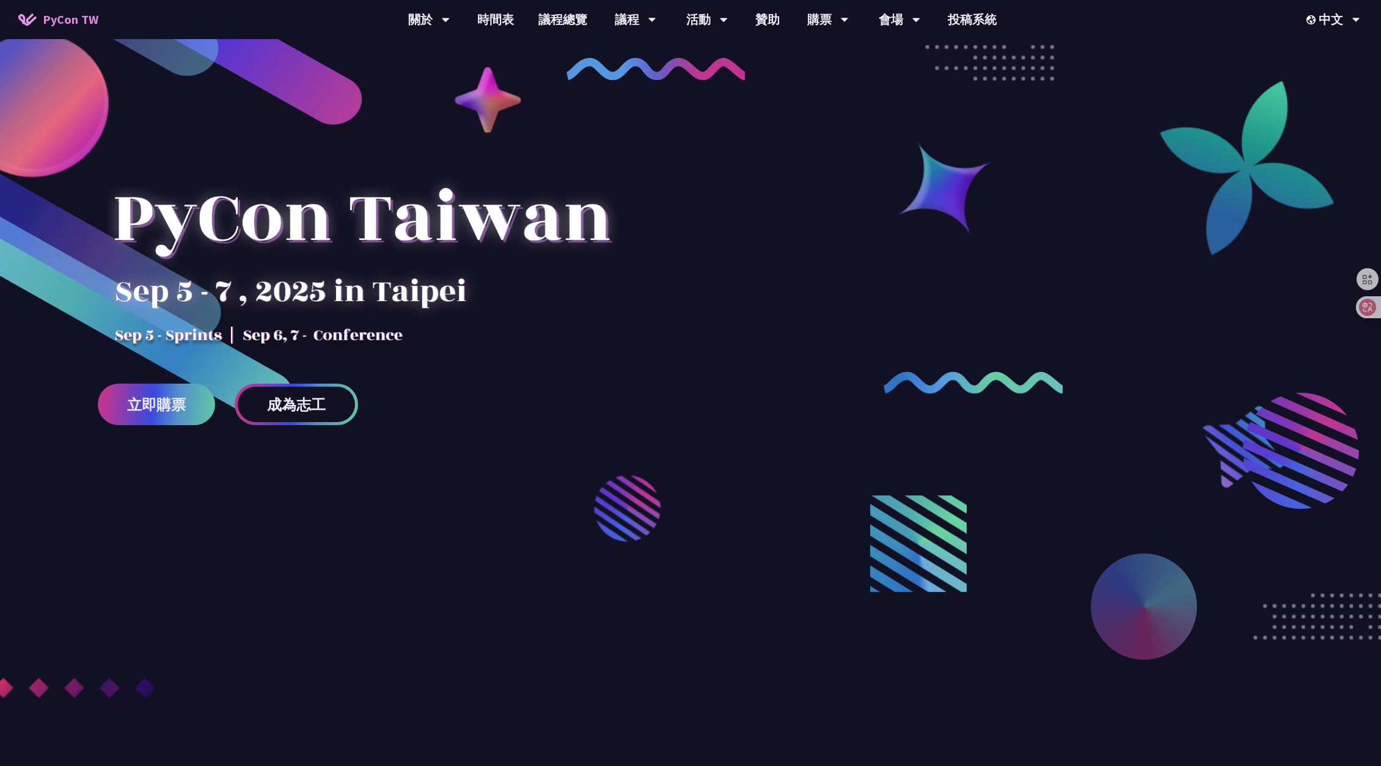
scroll to position [0, 0]
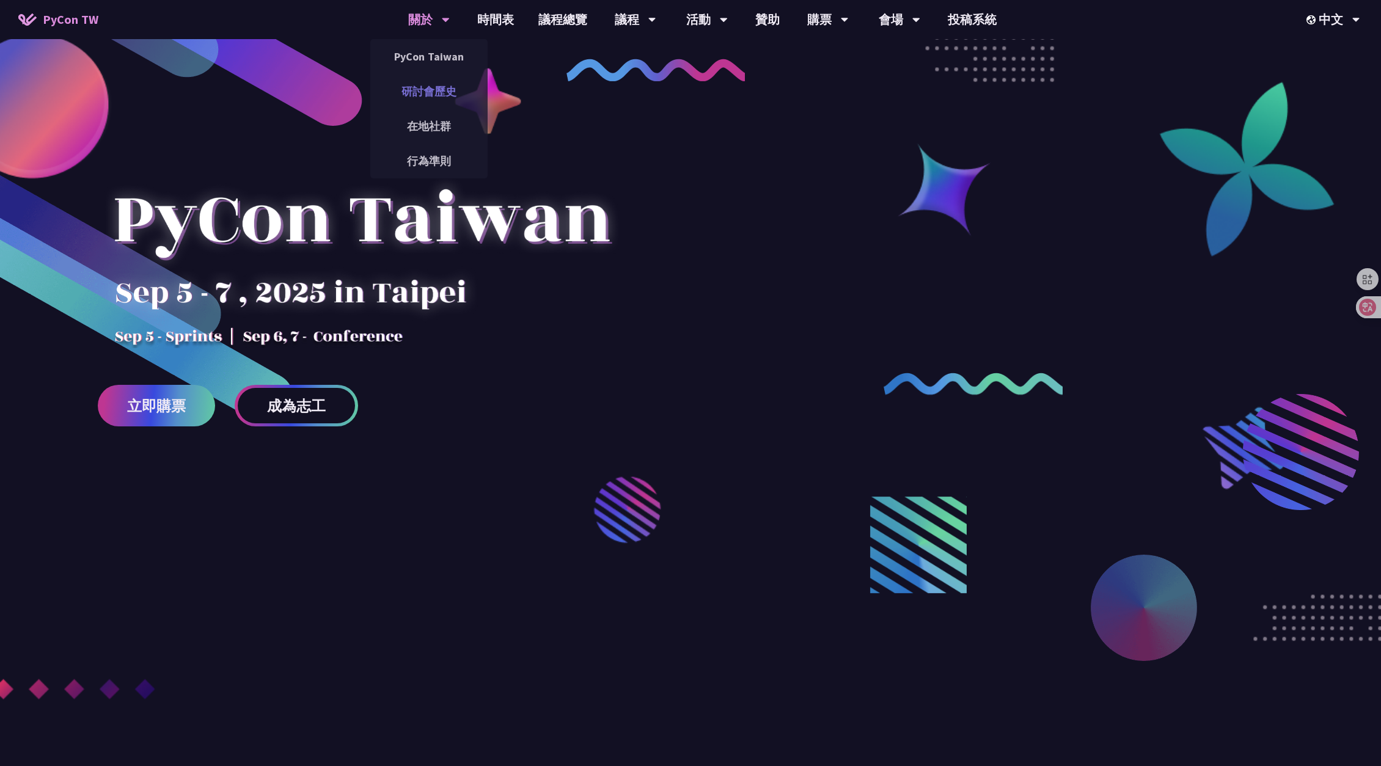
click at [448, 97] on link "研討會歷史" at bounding box center [428, 91] width 117 height 29
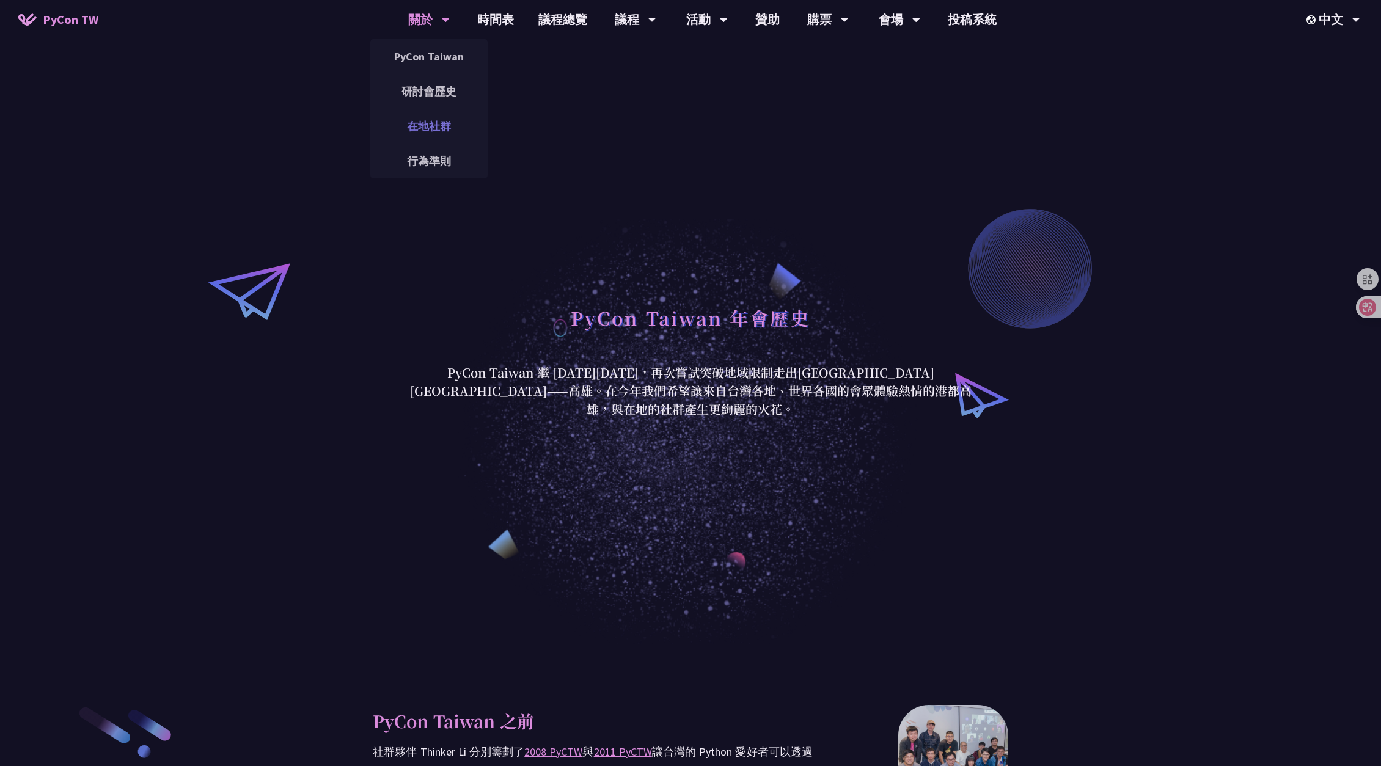
click at [439, 128] on link "在地社群" at bounding box center [428, 126] width 117 height 29
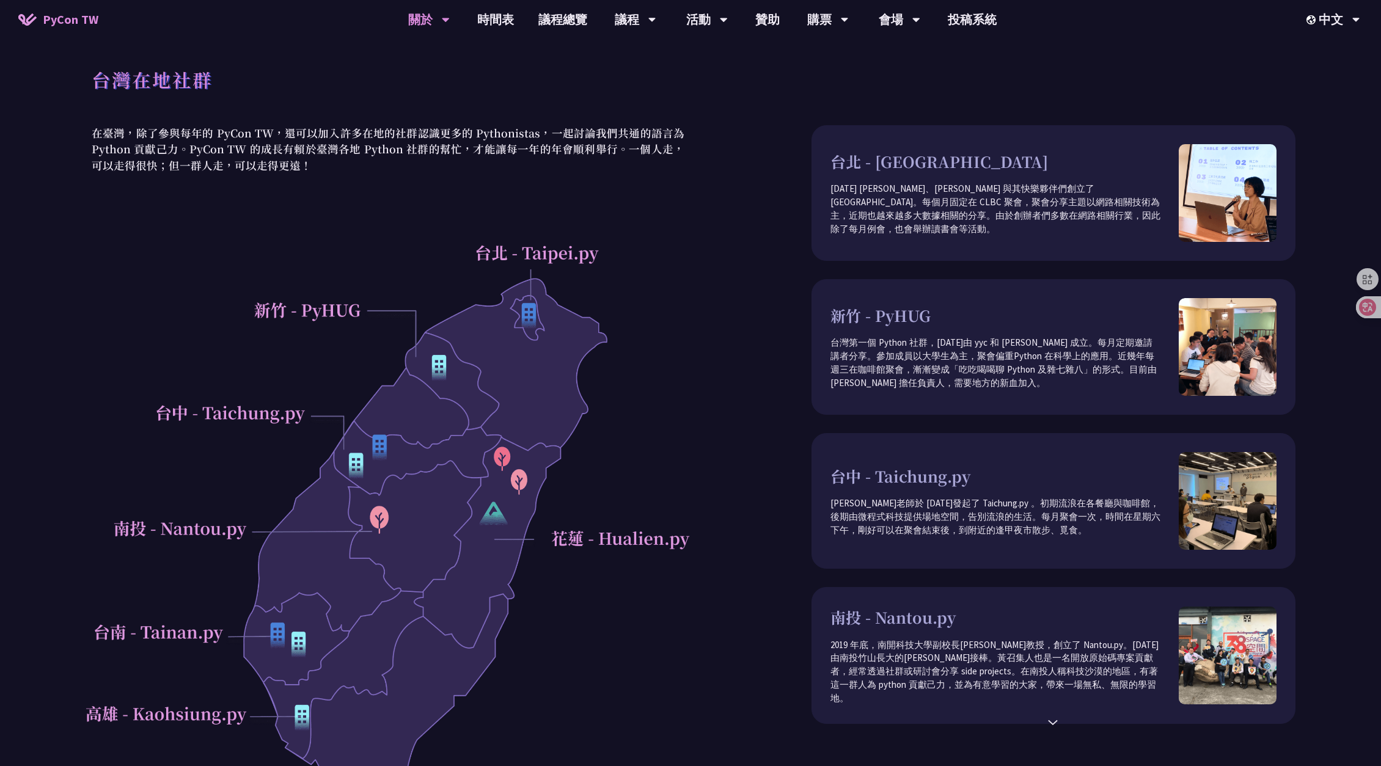
drag, startPoint x: 439, startPoint y: 128, endPoint x: 419, endPoint y: 258, distance: 131.7
click at [419, 258] on div at bounding box center [388, 552] width 605 height 635
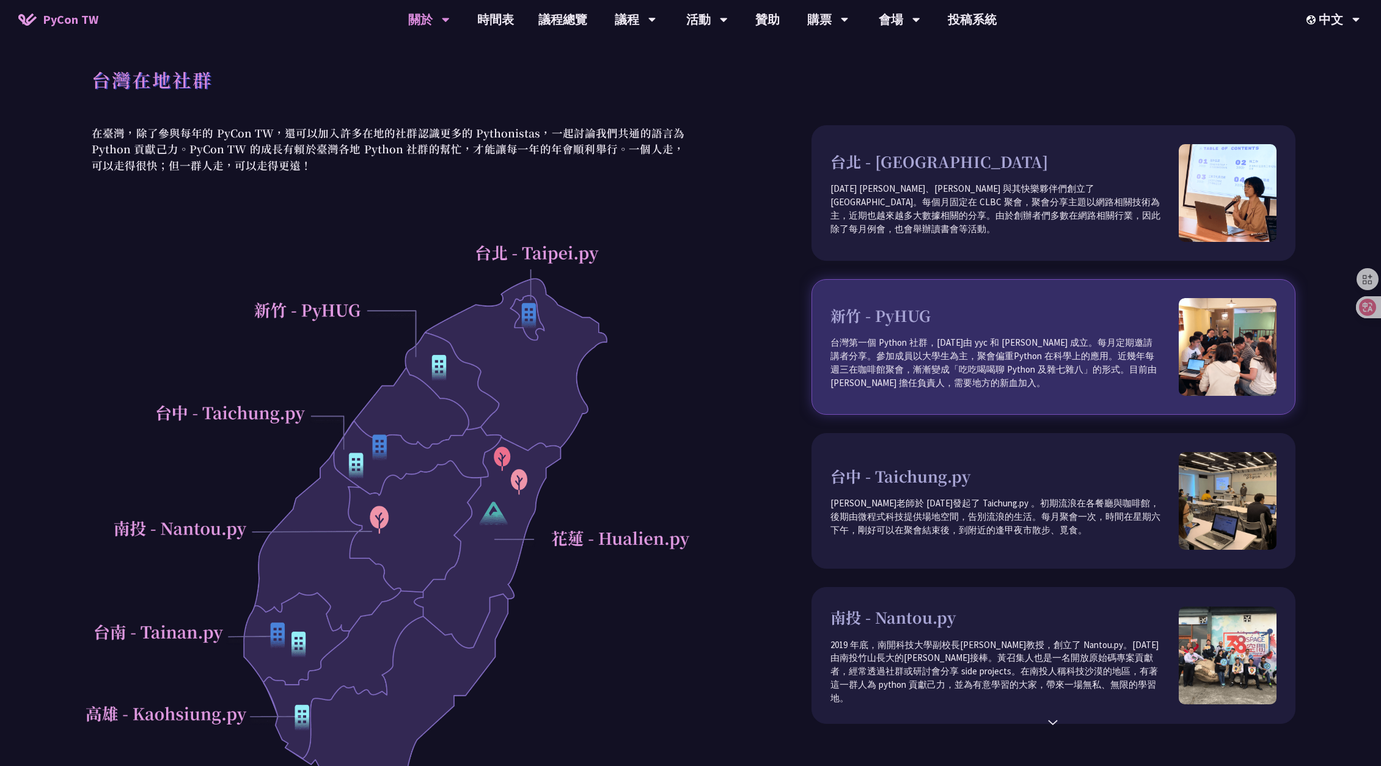
click at [980, 368] on p "台灣第一個 Python 社群，2011 年由 yyc 和 Albert Huang 成立。每月定期邀請講者分享。參加成員以大學生為主，聚會偏重Python …" at bounding box center [1005, 363] width 348 height 54
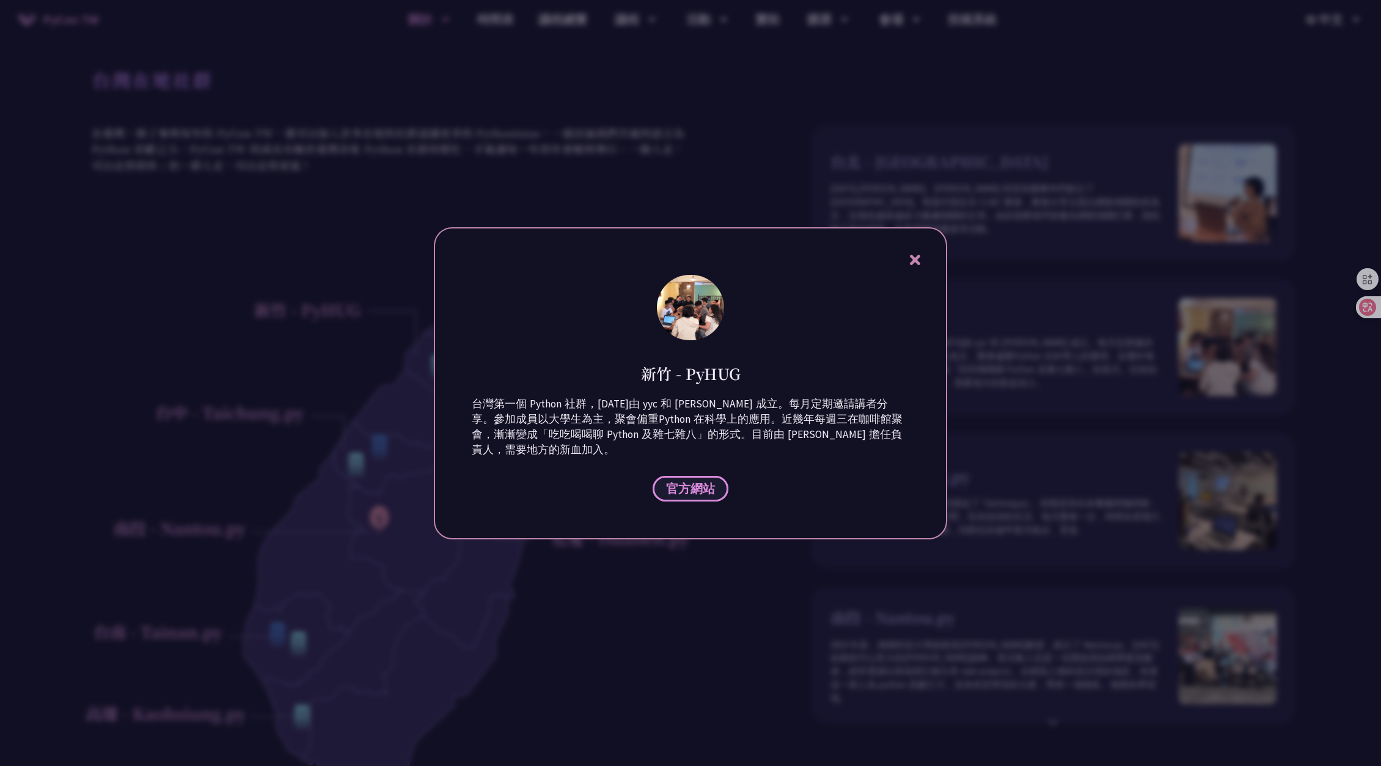
click at [696, 489] on span "官方網站" at bounding box center [690, 488] width 49 height 15
click at [917, 256] on icon at bounding box center [915, 260] width 10 height 10
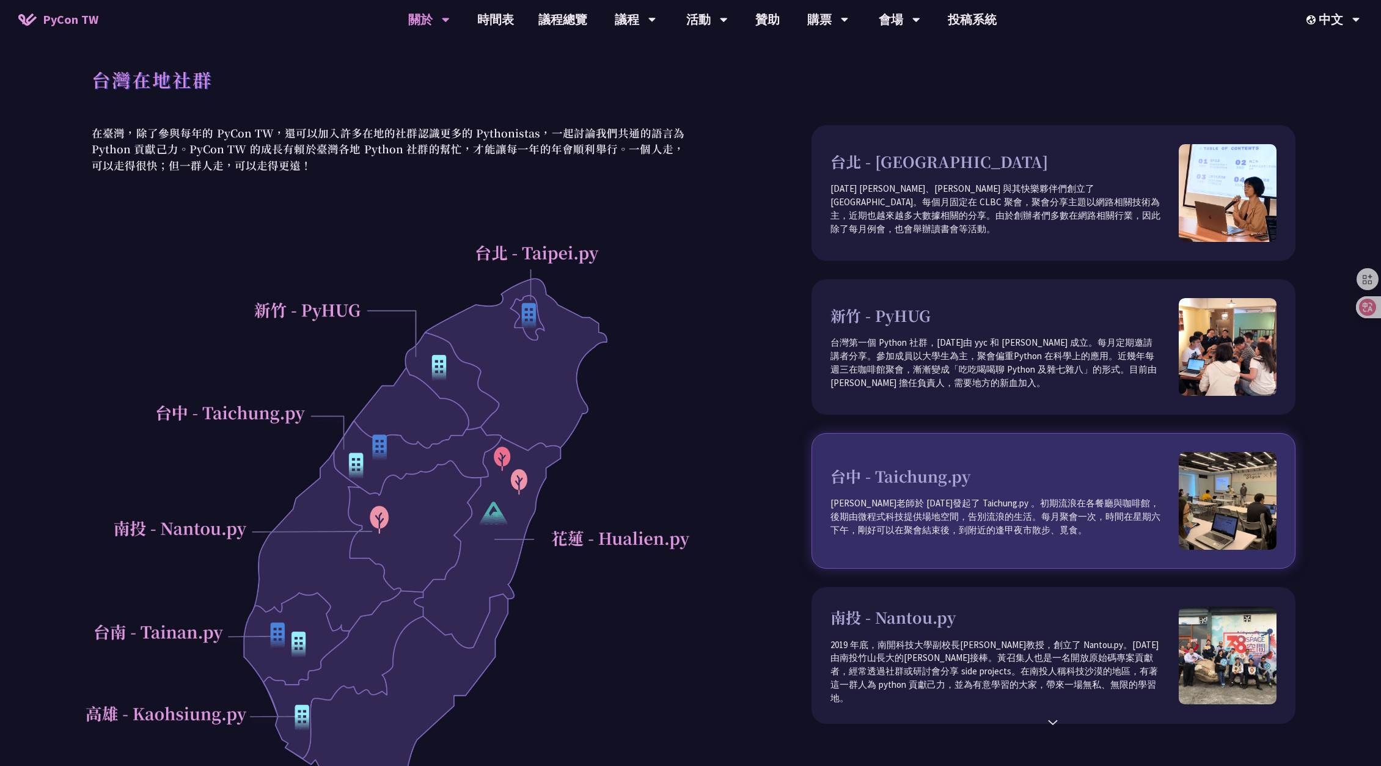
click at [945, 501] on p "唐元亮老師於 2014 年發起了 Taichung.py 。初期流浪在各餐廳與咖啡館，後期由微程式科技提供場地空間，告別流浪的生活。每月聚會一次，時間在星期六…" at bounding box center [1005, 517] width 348 height 40
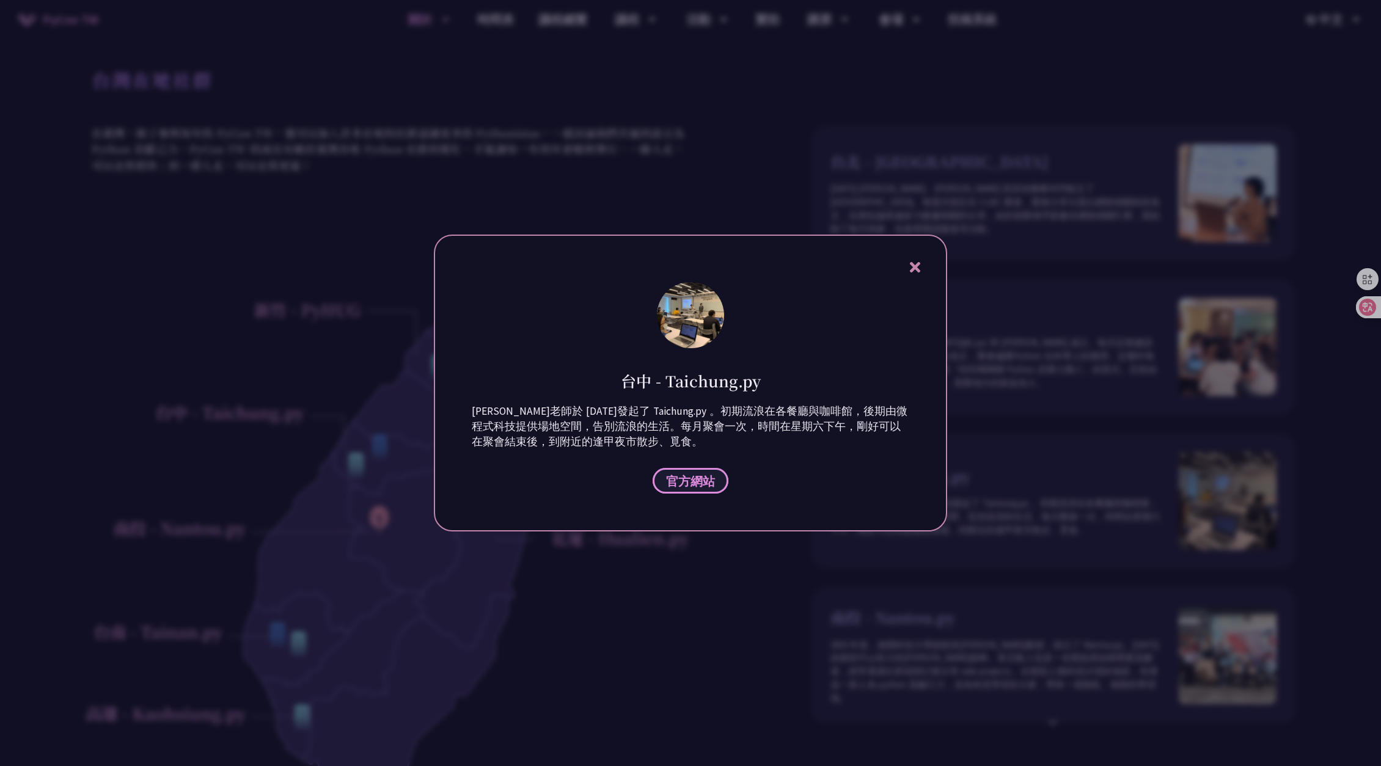
click at [689, 487] on span "官方網站" at bounding box center [690, 481] width 49 height 15
click at [781, 208] on div at bounding box center [690, 383] width 1381 height 766
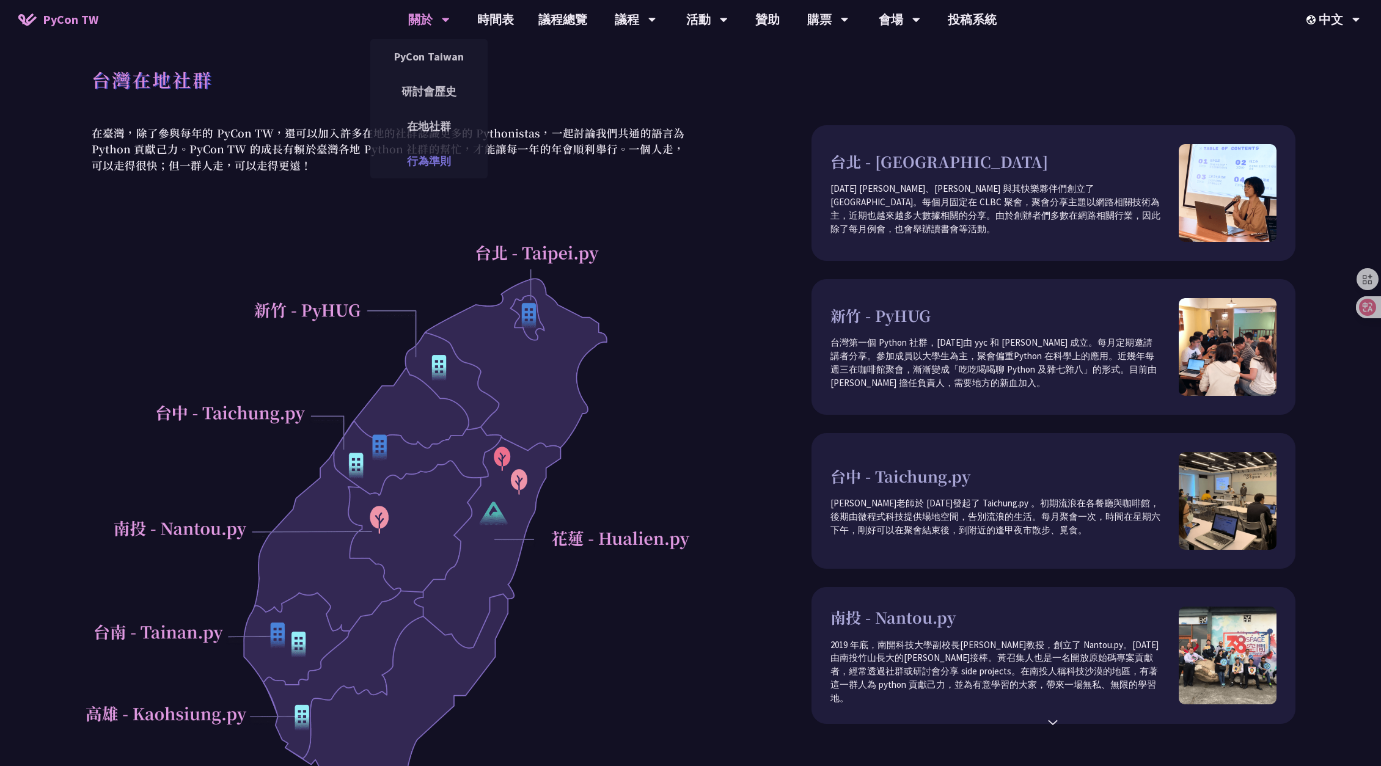
click at [435, 160] on link "行為準則" at bounding box center [428, 161] width 117 height 29
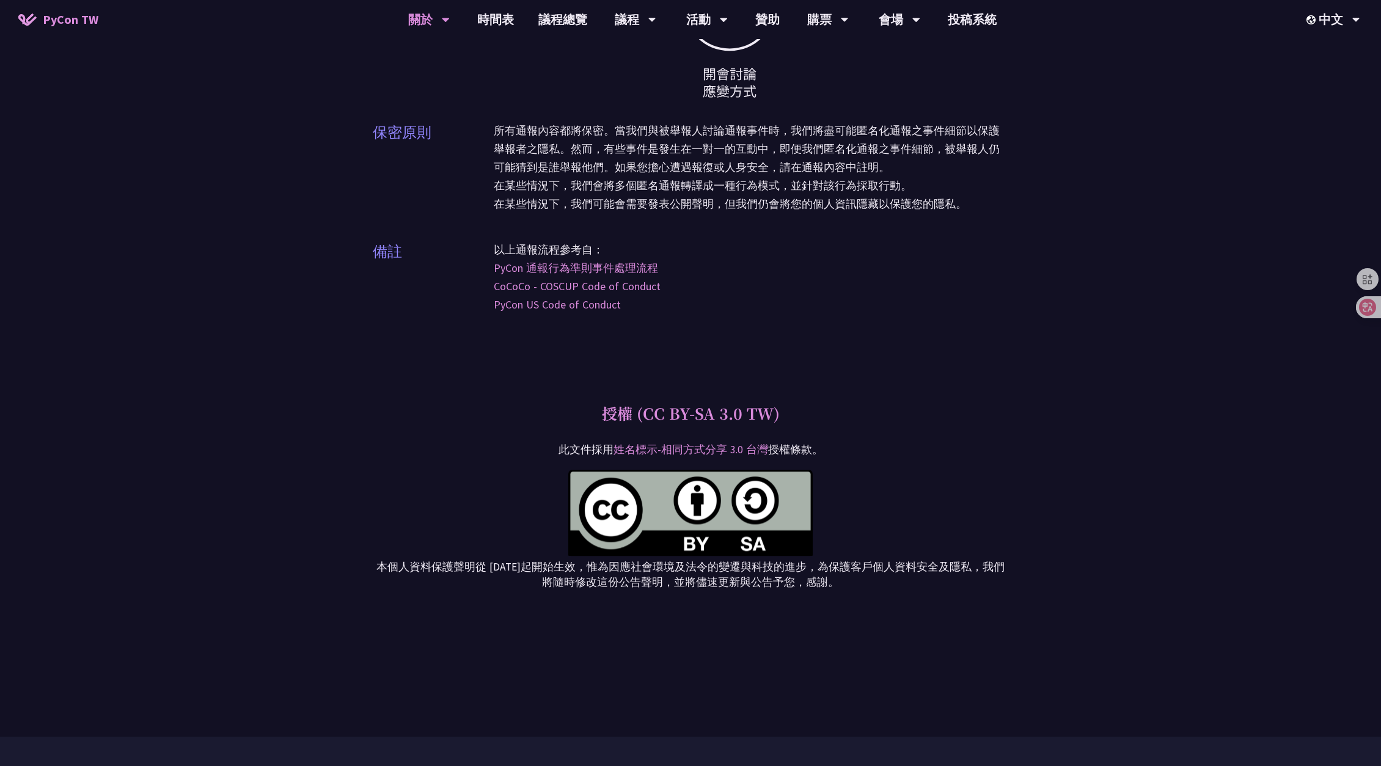
scroll to position [4034, 0]
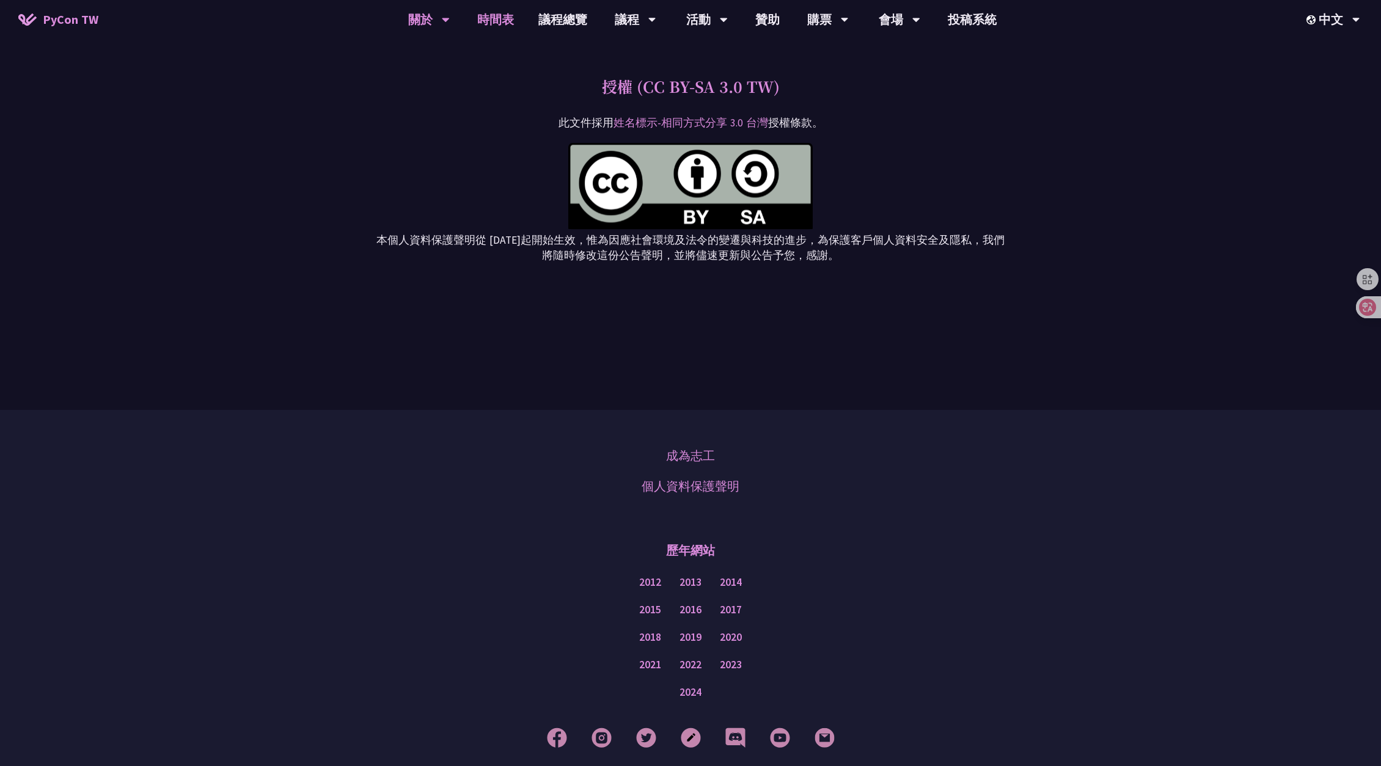
click at [497, 26] on link "時間表" at bounding box center [495, 19] width 61 height 39
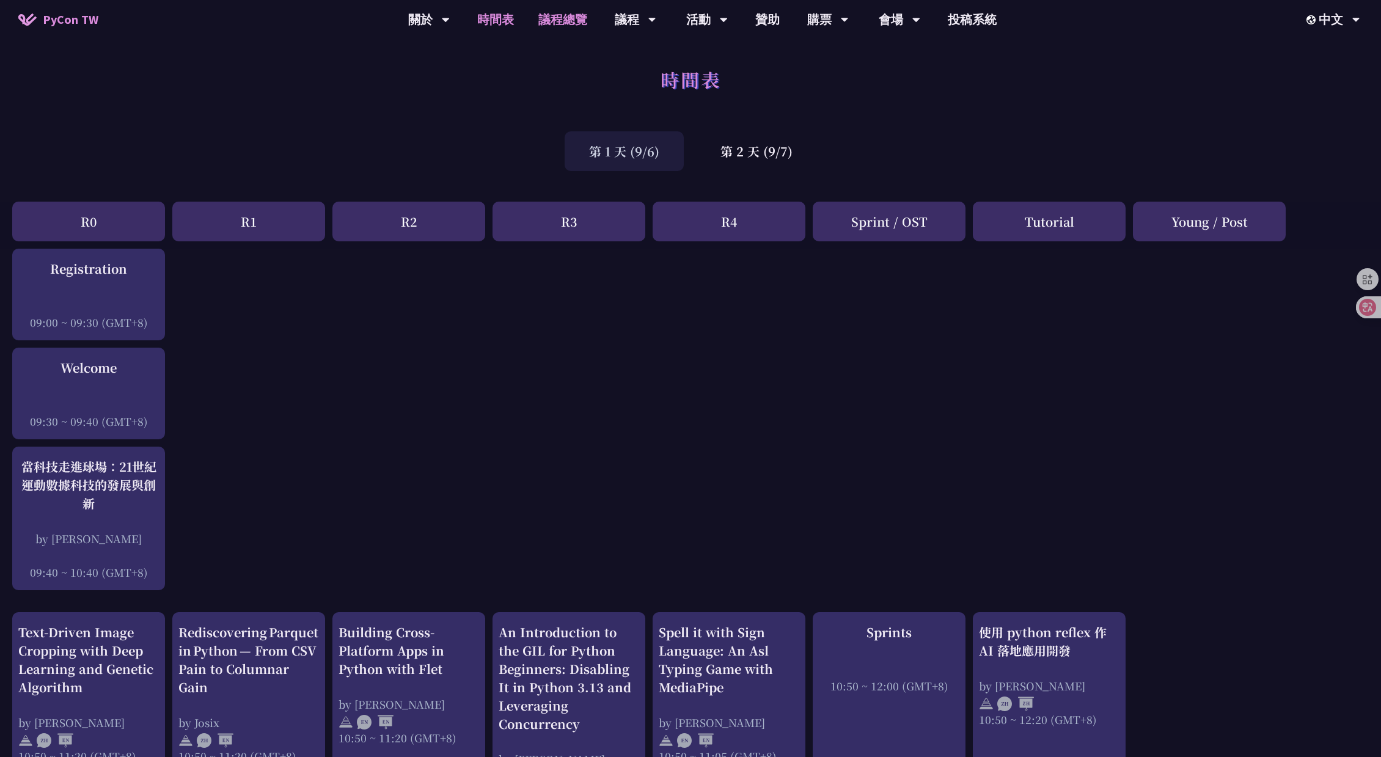
click at [549, 12] on link "議程總覽" at bounding box center [562, 19] width 73 height 39
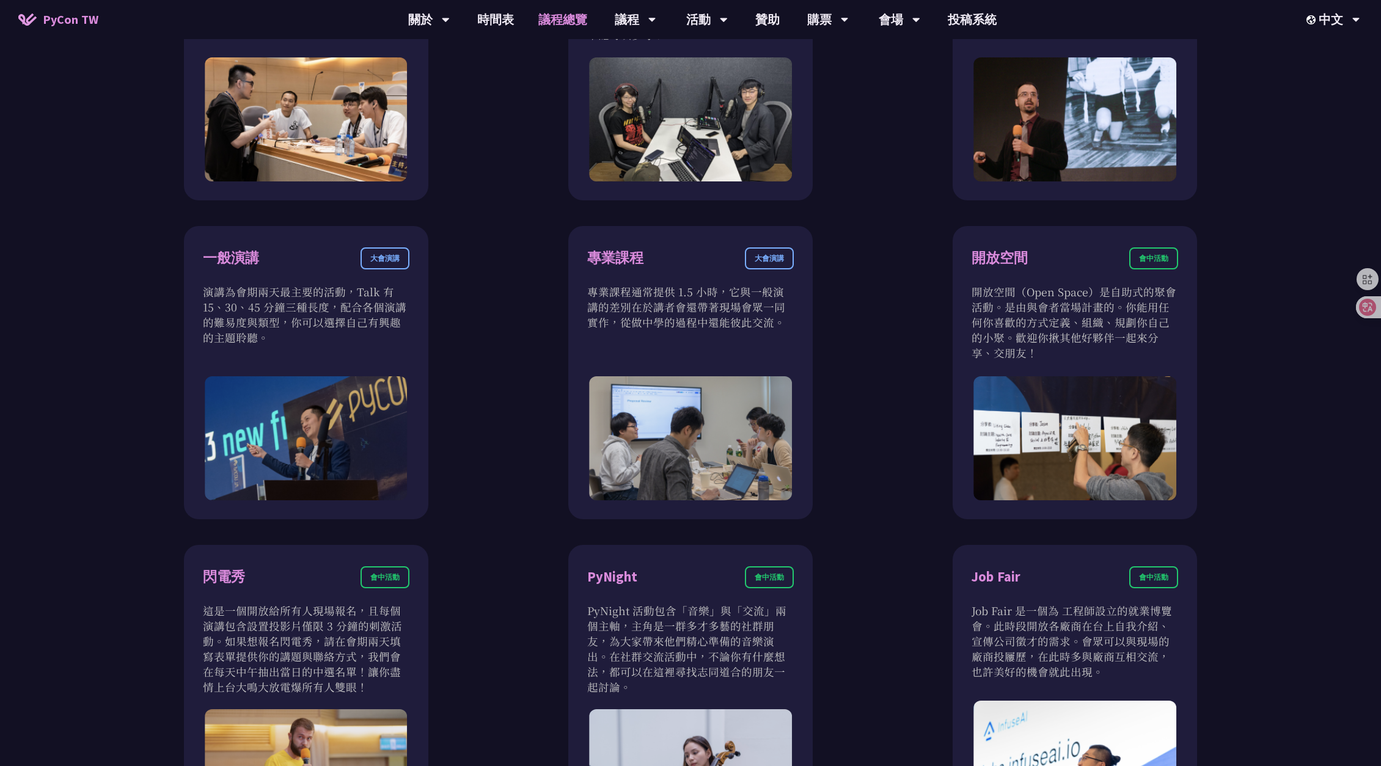
scroll to position [1100, 0]
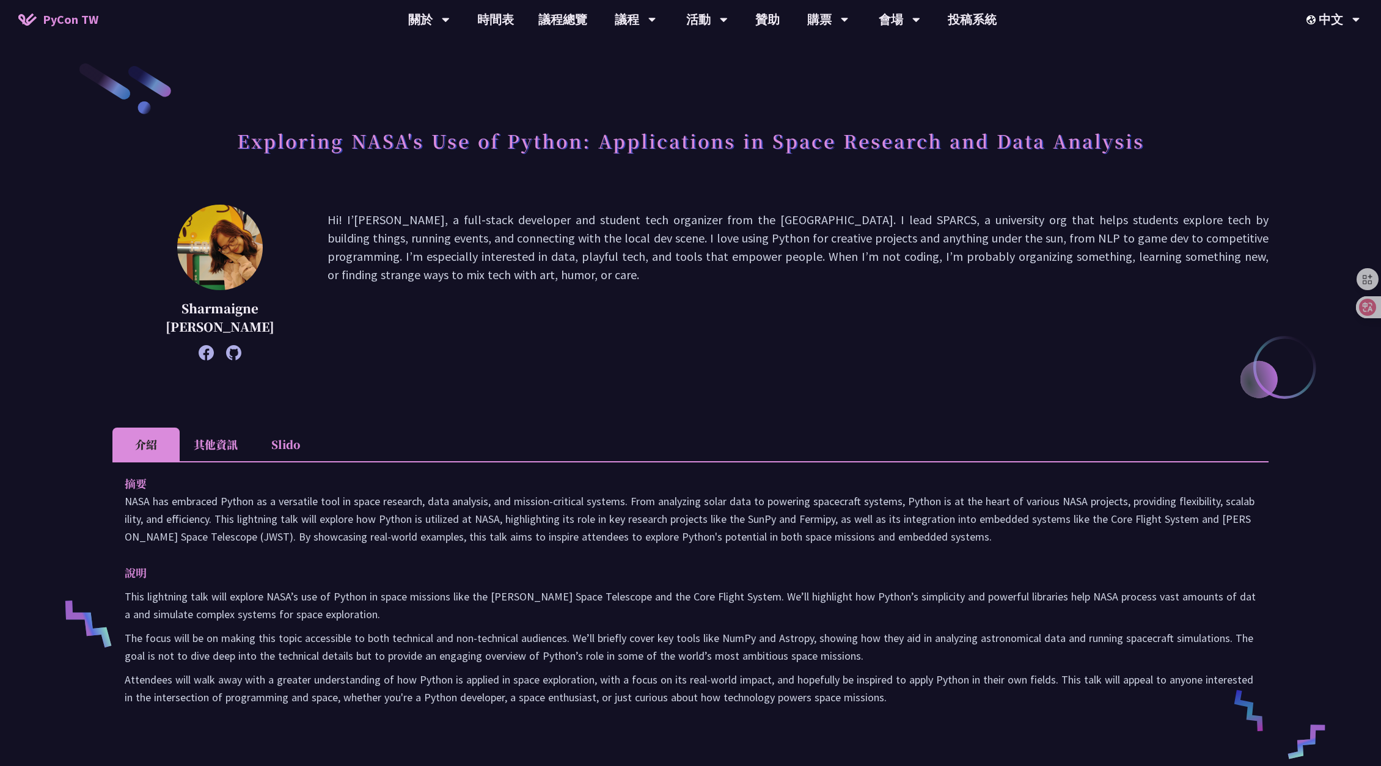
click at [232, 442] on li "其他資訊" at bounding box center [216, 445] width 72 height 34
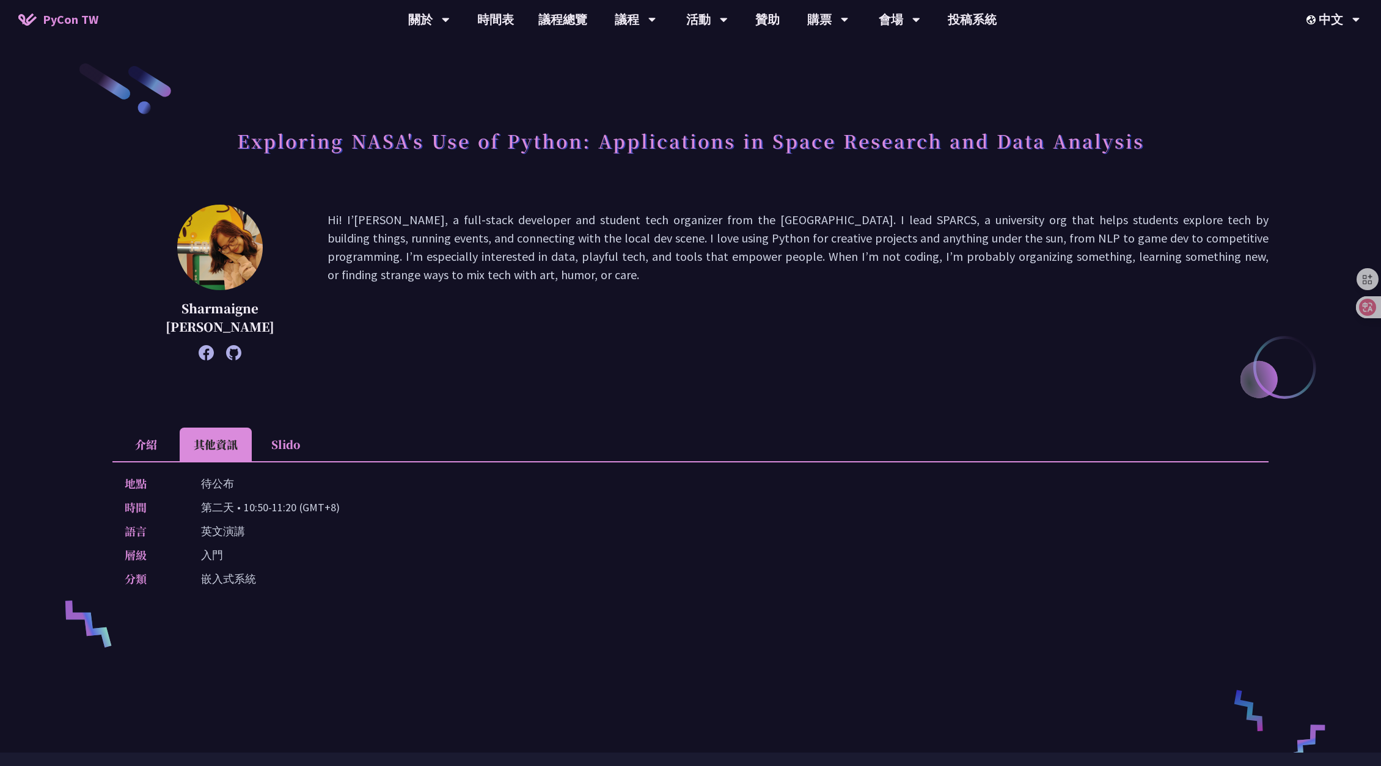
click at [293, 441] on li "Slido" at bounding box center [285, 445] width 67 height 34
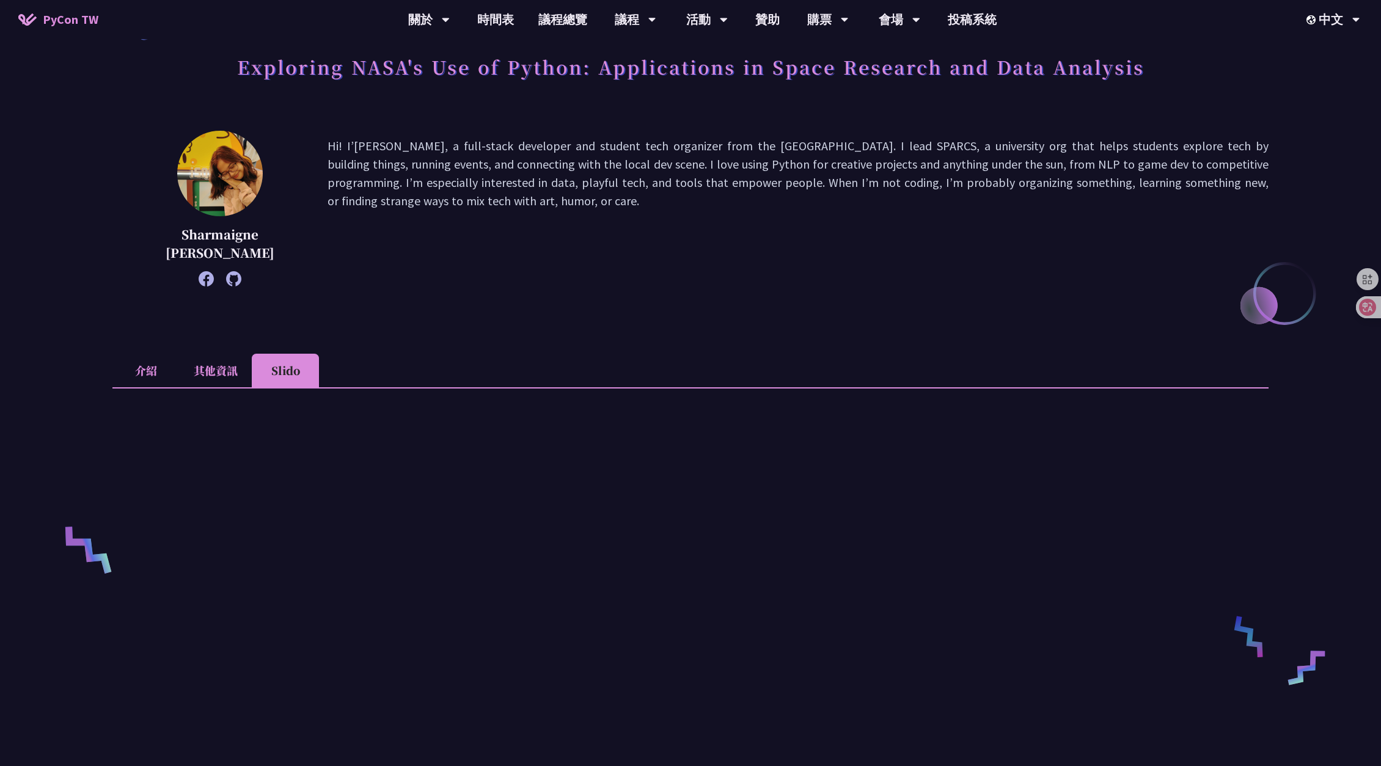
scroll to position [61, 0]
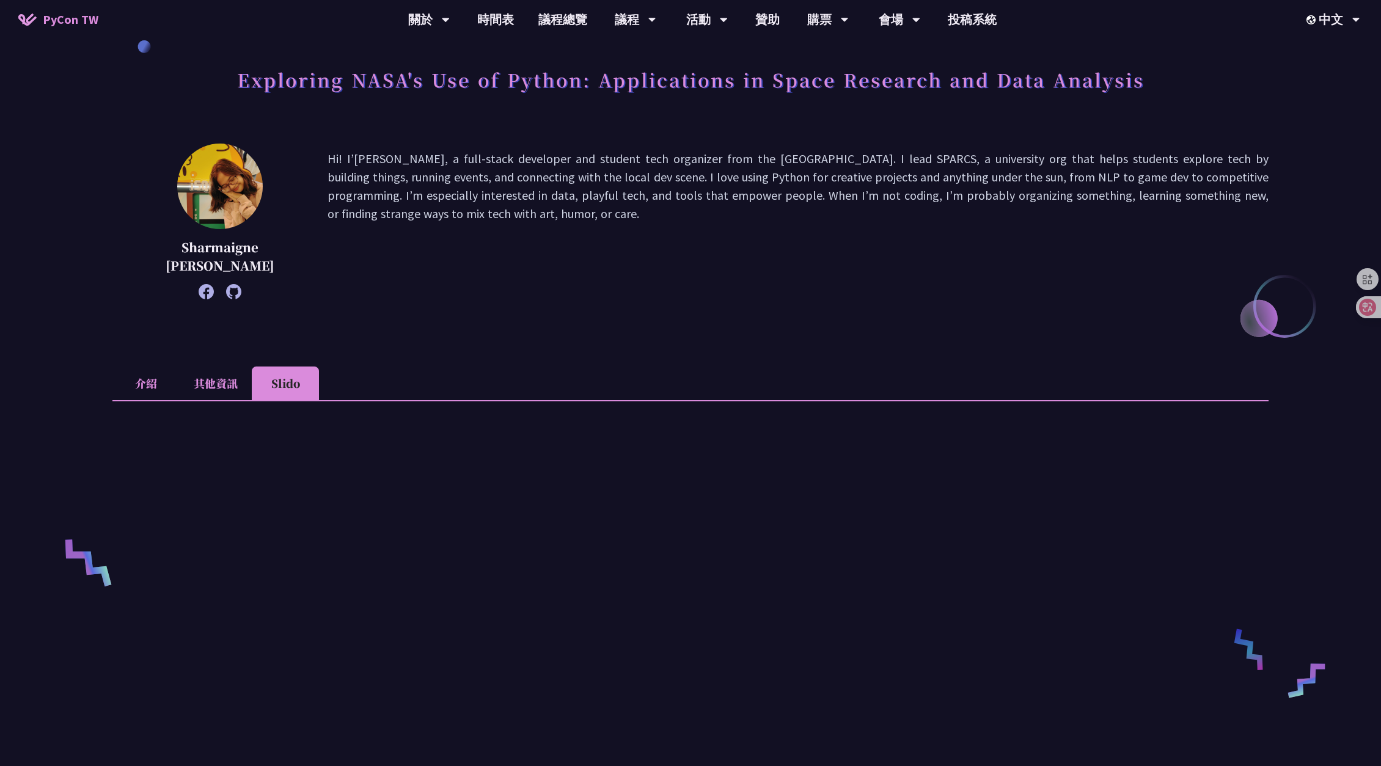
click at [231, 291] on icon at bounding box center [233, 291] width 15 height 15
